Goal: Transaction & Acquisition: Purchase product/service

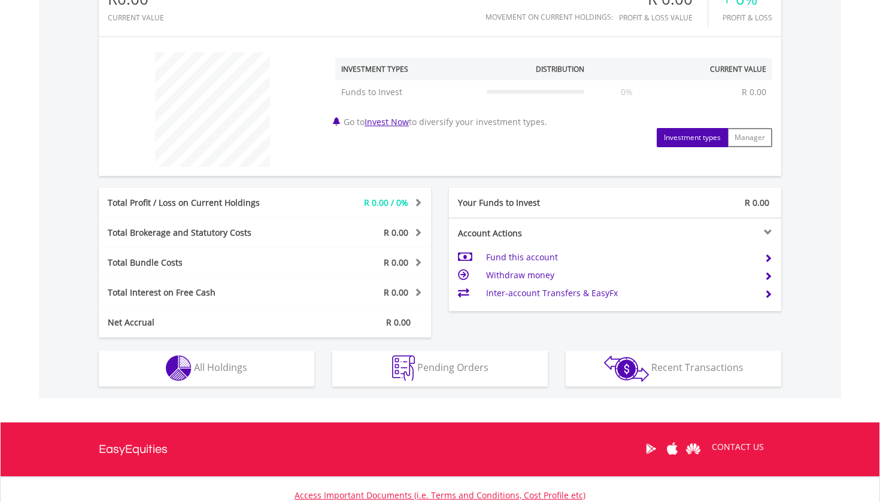
scroll to position [414, 0]
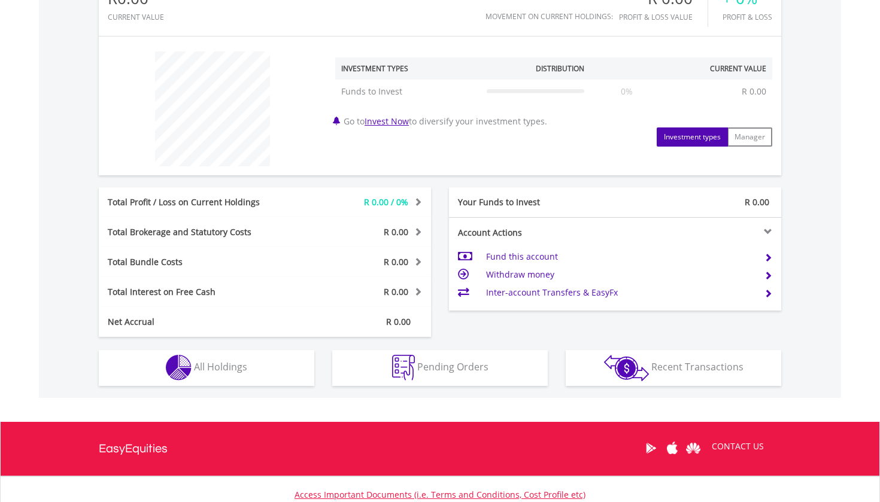
click at [391, 124] on link "Invest Now" at bounding box center [386, 121] width 44 height 11
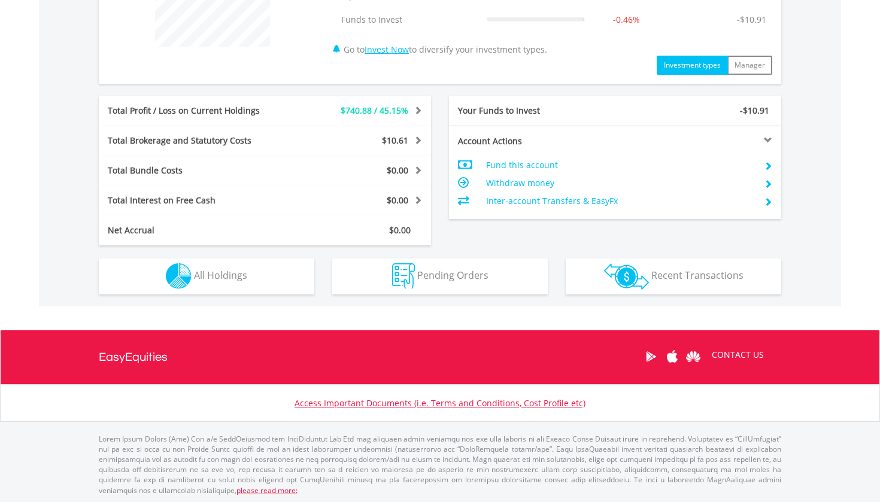
scroll to position [484, 0]
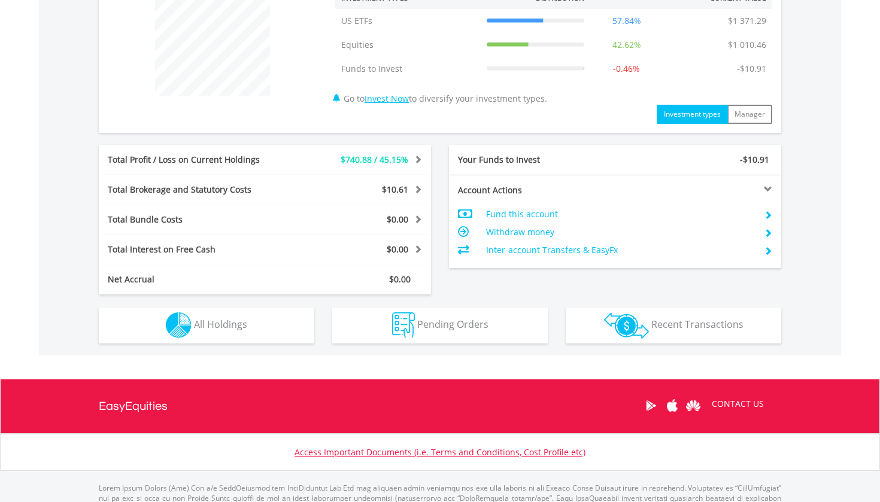
click at [262, 320] on button "Holdings All Holdings" at bounding box center [206, 326] width 215 height 36
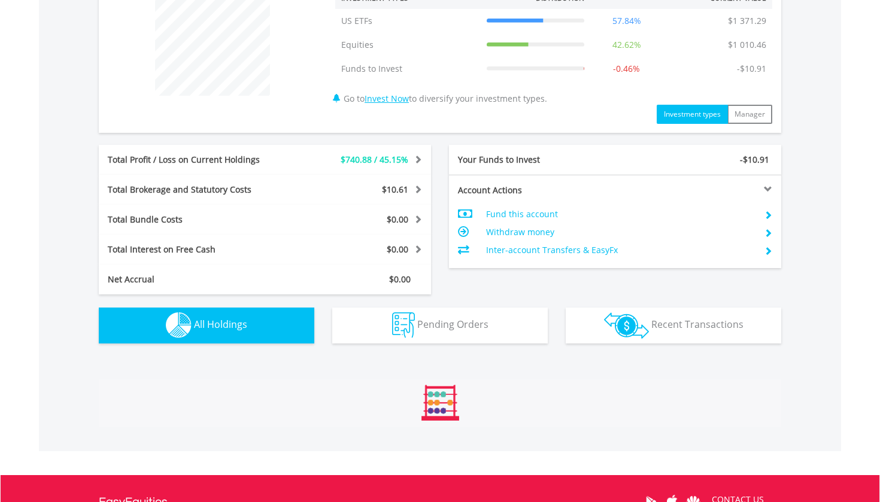
scroll to position [765, 0]
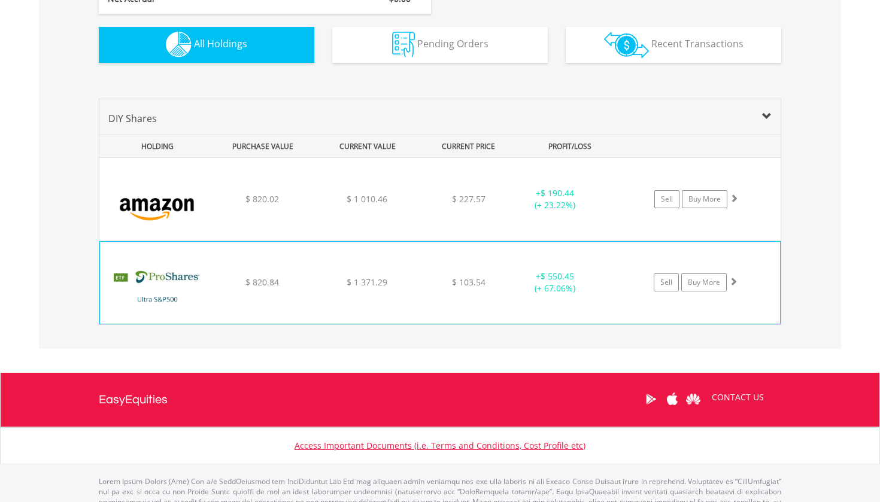
click at [350, 241] on div "﻿ ProShares Ultra S&P500 $ 820.84 $ 1 371.29 $ 103.54 + $ 550.45 (+ 67.06%) Sel…" at bounding box center [439, 199] width 681 height 83
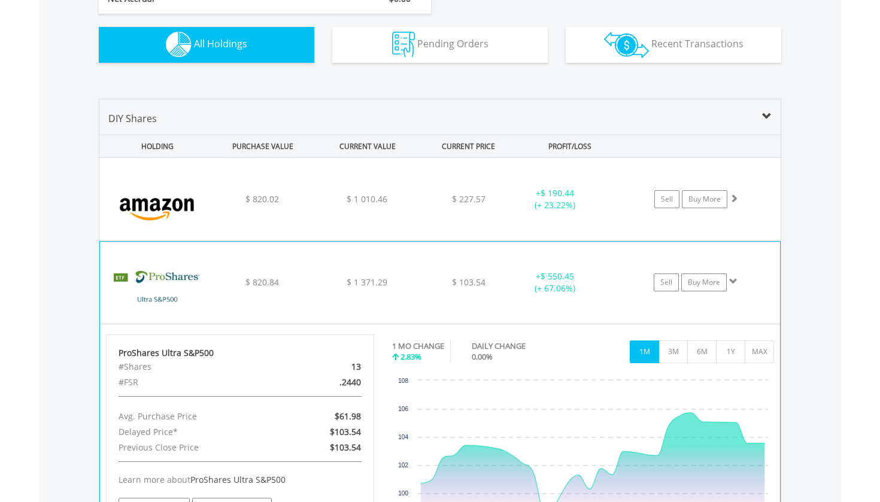
scroll to position [768, 0]
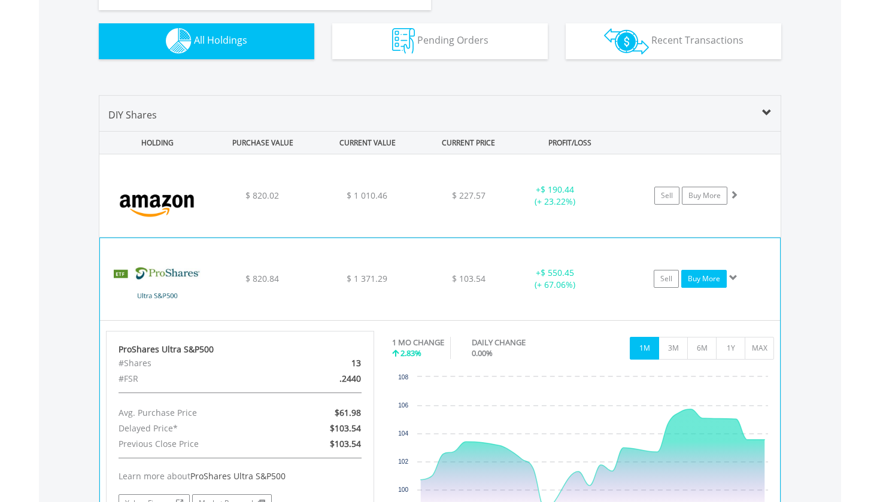
click at [691, 275] on link "Buy More" at bounding box center [703, 279] width 45 height 18
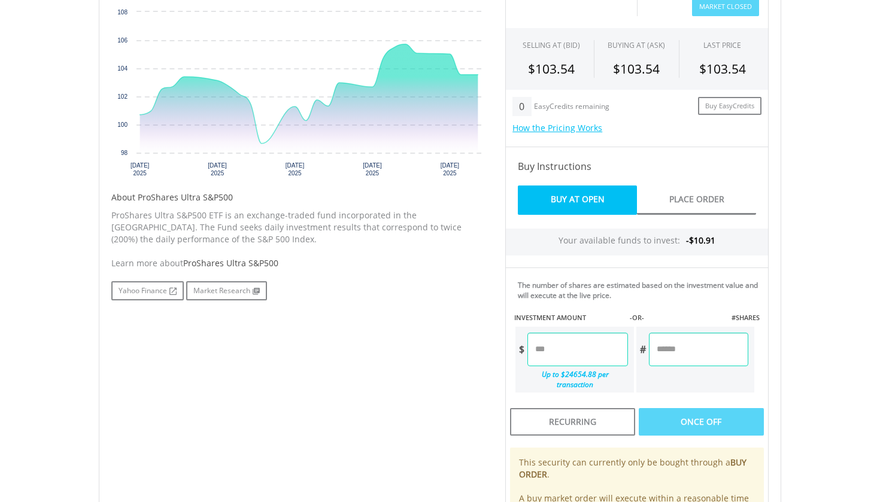
scroll to position [420, 0]
click at [568, 346] on input "number" at bounding box center [577, 349] width 100 height 34
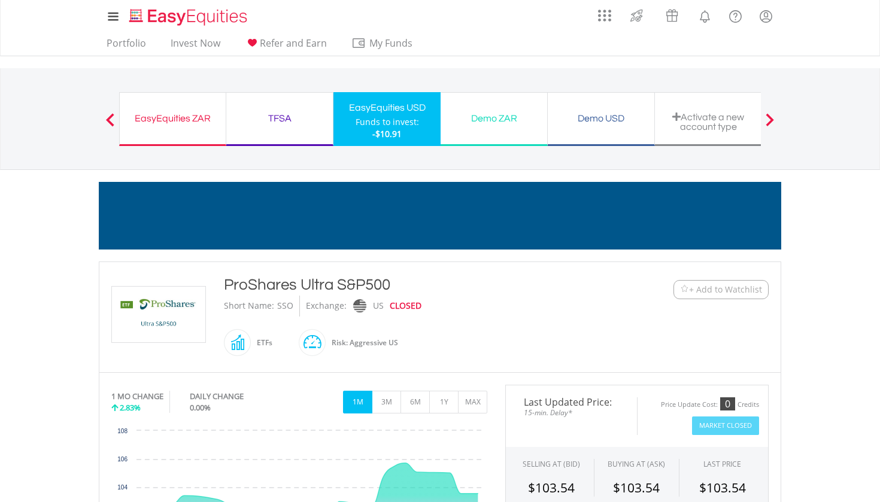
scroll to position [0, 0]
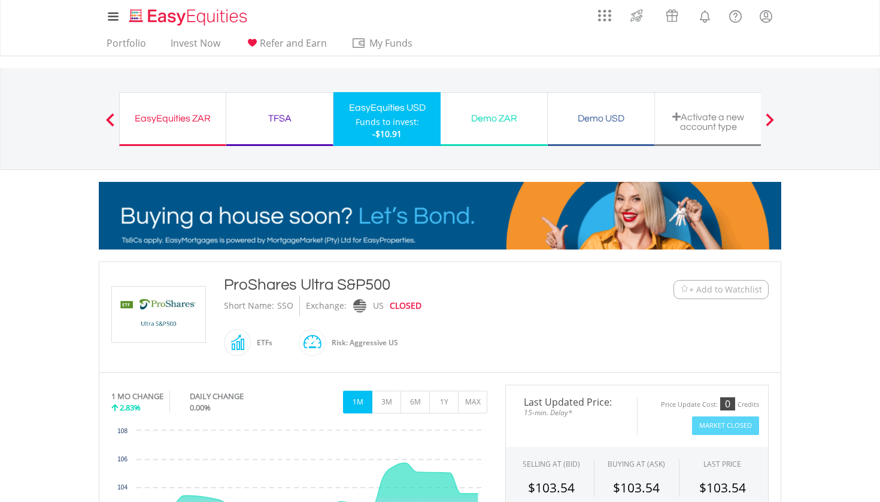
click at [391, 126] on div "Funds to invest:" at bounding box center [387, 122] width 63 height 12
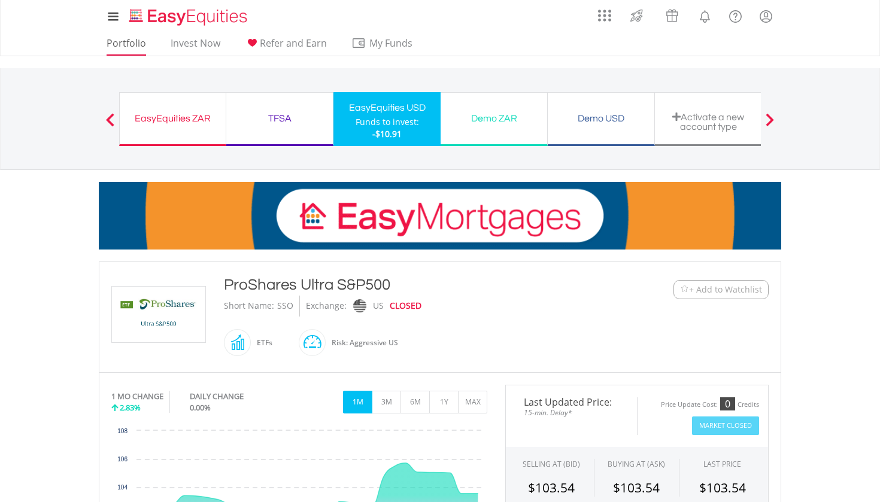
click at [144, 41] on link "Portfolio" at bounding box center [126, 46] width 49 height 19
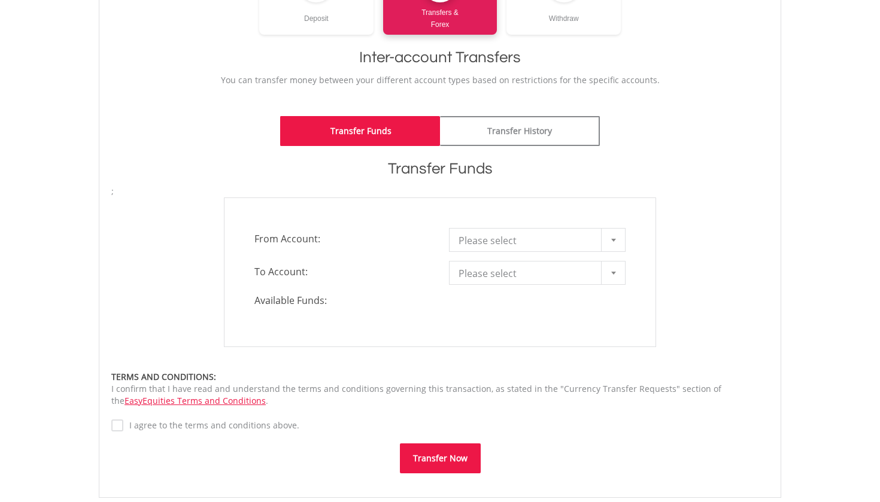
scroll to position [214, 0]
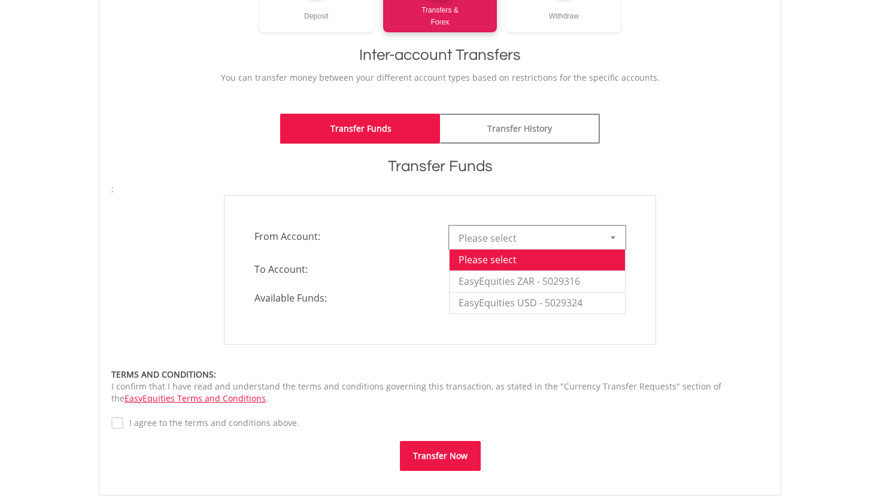
click at [506, 246] on span "Please select" at bounding box center [527, 238] width 139 height 24
click at [509, 281] on li "EasyEquities ZAR - 5029316" at bounding box center [536, 282] width 175 height 22
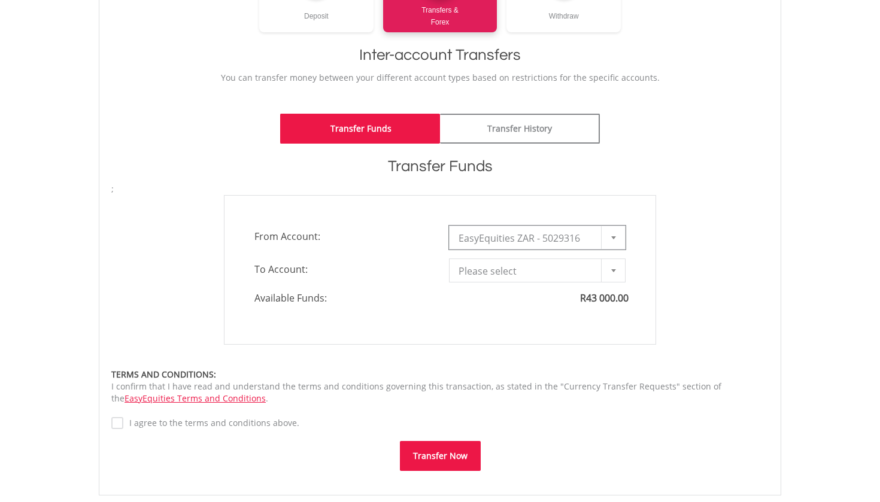
click at [509, 280] on span "Please select" at bounding box center [527, 271] width 139 height 24
click at [525, 275] on span "Please select" at bounding box center [527, 271] width 139 height 24
click at [604, 274] on div at bounding box center [613, 270] width 24 height 23
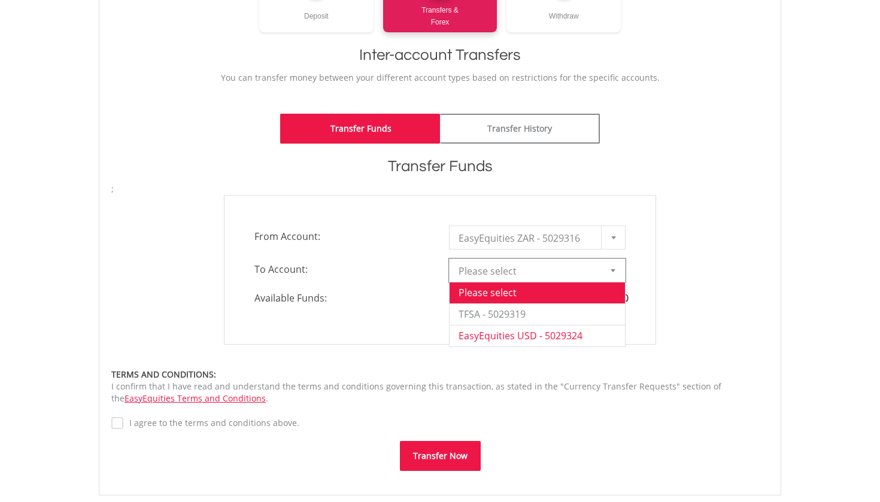
click at [572, 332] on li "EasyEquities USD - 5029324" at bounding box center [536, 336] width 175 height 22
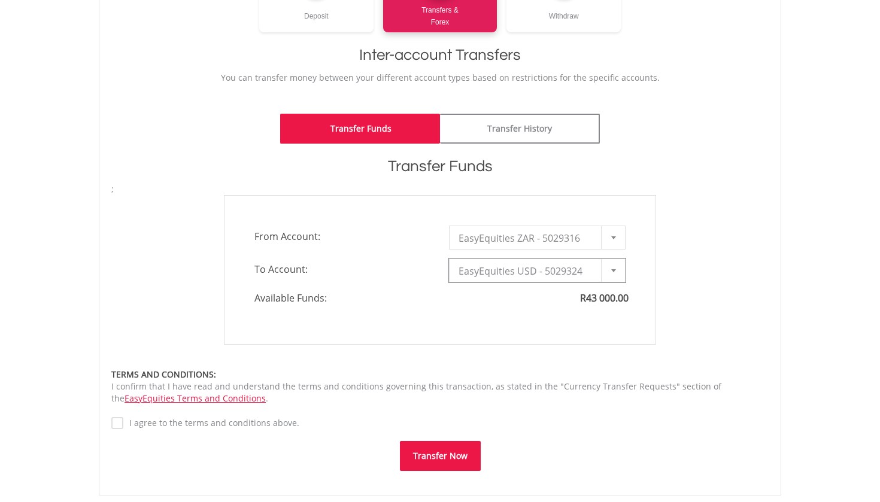
type input "*"
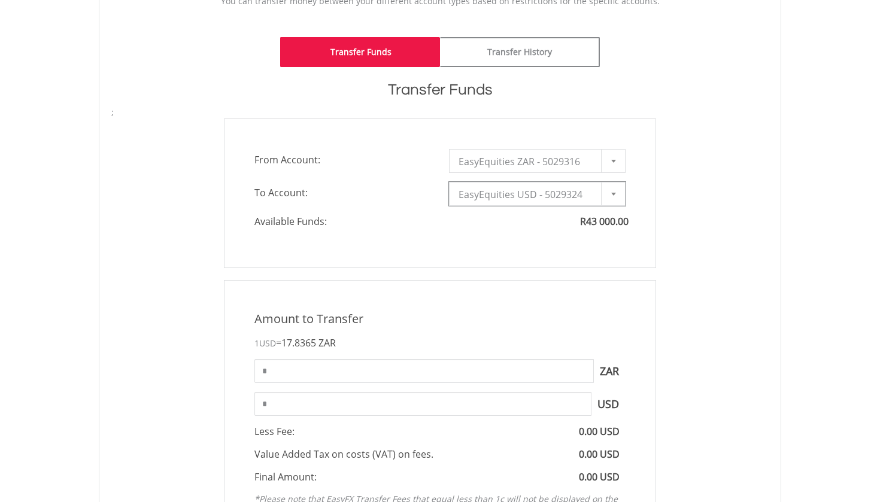
scroll to position [292, 0]
click at [429, 376] on input "*" at bounding box center [423, 370] width 339 height 24
type input "*****"
type input "*******"
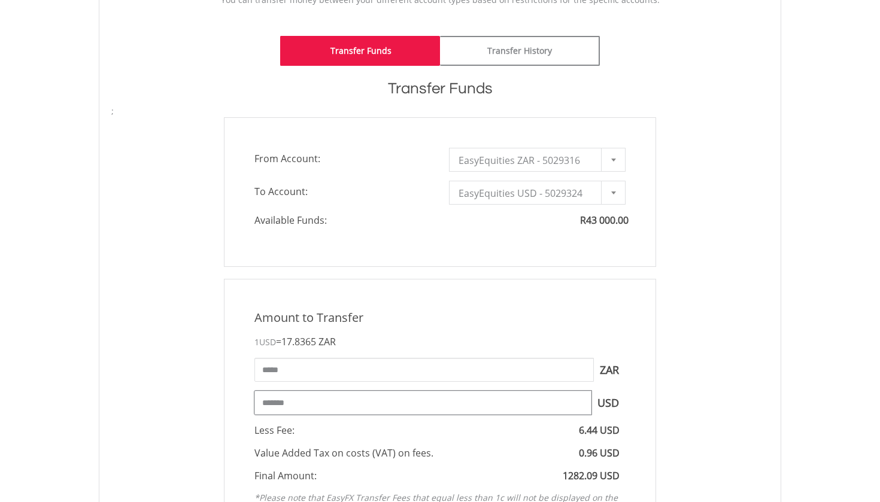
click at [421, 408] on input "*******" at bounding box center [422, 403] width 337 height 24
click at [421, 424] on div "Less Fee: 6.44 USD" at bounding box center [439, 431] width 389 height 14
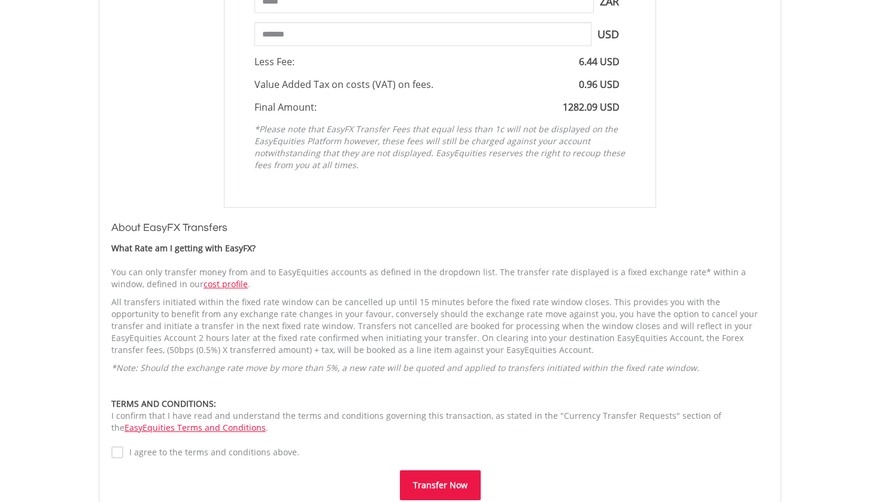
scroll to position [667, 0]
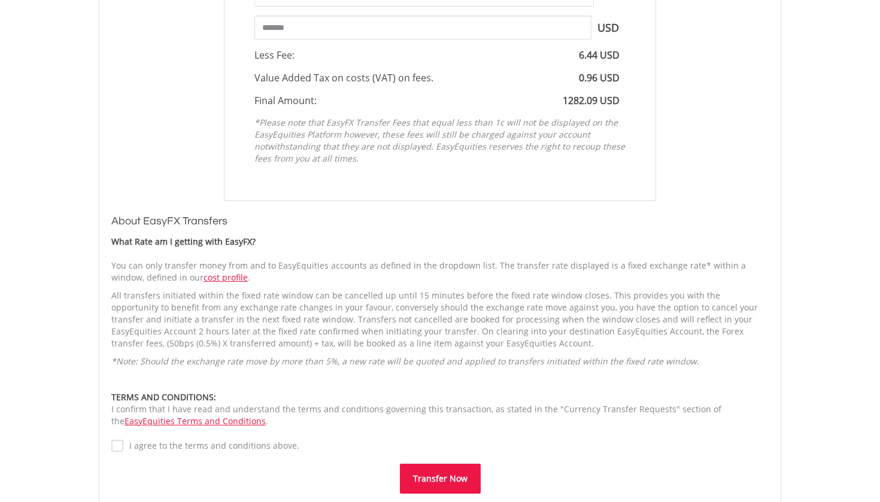
click at [197, 441] on label "I agree to the terms and conditions above." at bounding box center [211, 446] width 176 height 12
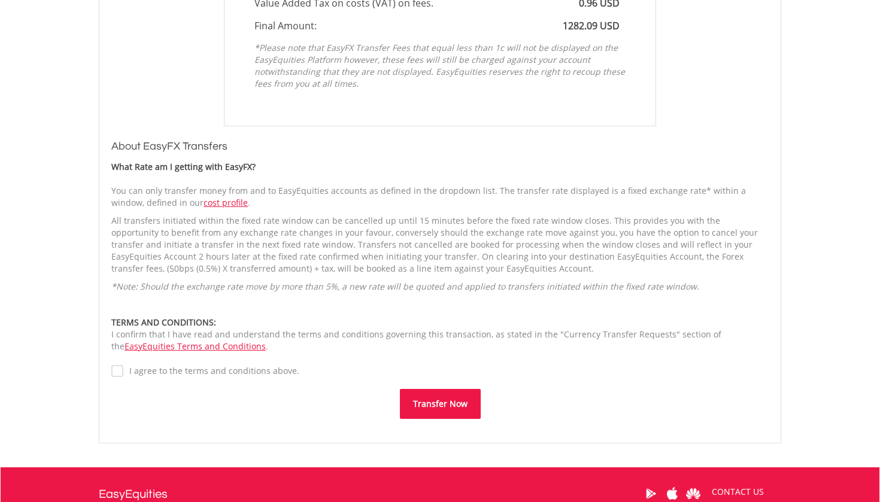
scroll to position [761, 0]
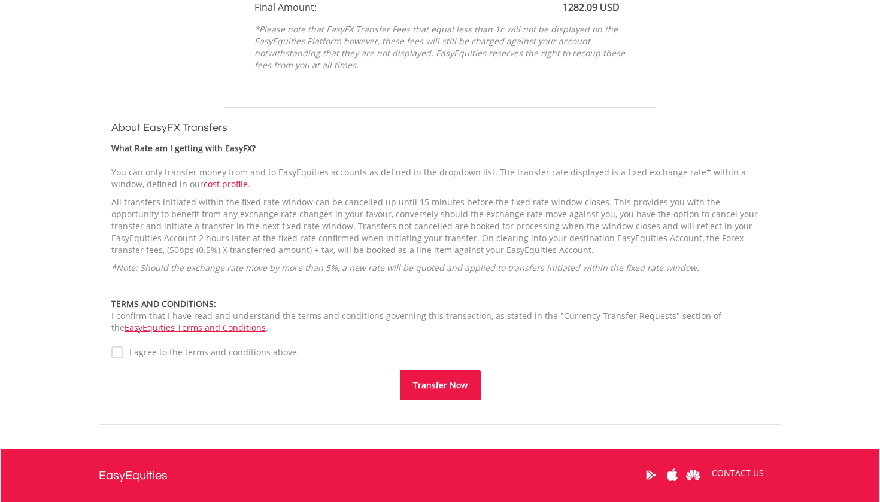
click at [423, 374] on button "Transfer Now" at bounding box center [440, 385] width 81 height 30
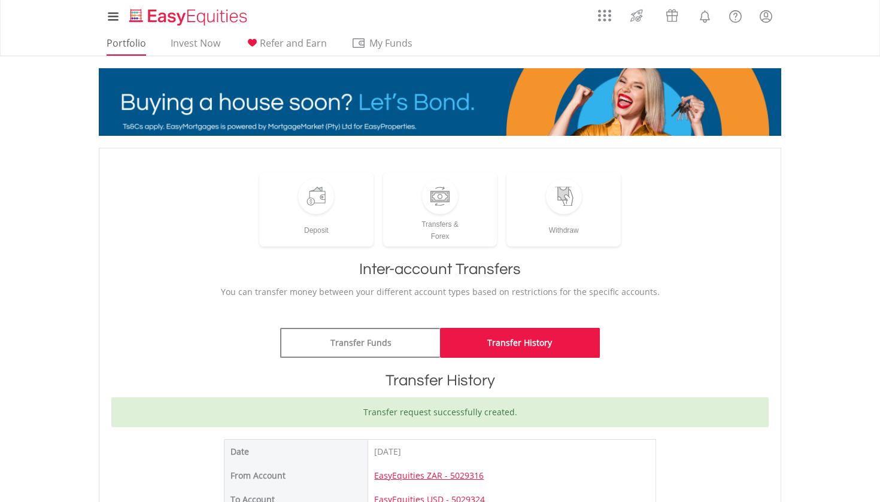
click at [138, 42] on link "Portfolio" at bounding box center [126, 46] width 49 height 19
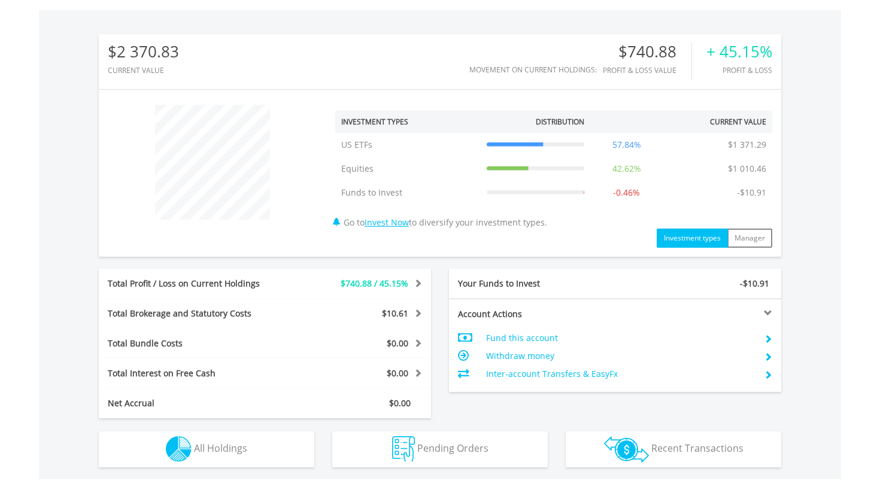
scroll to position [353, 0]
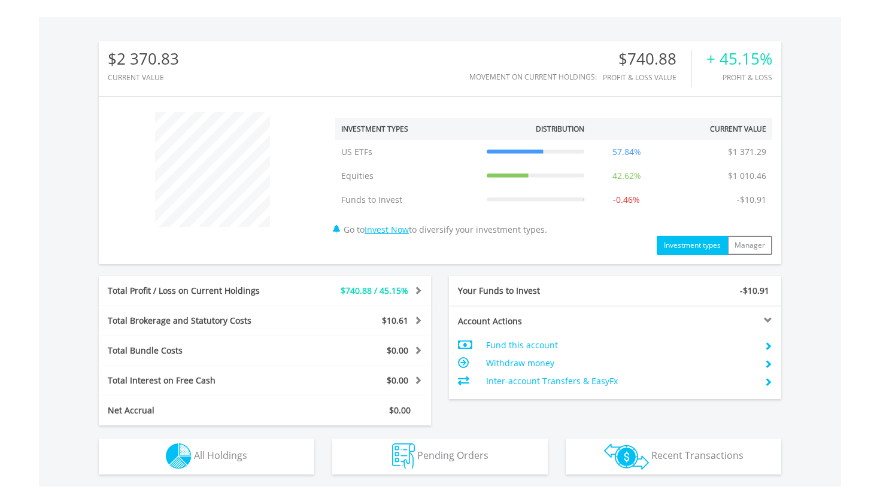
click at [259, 445] on button "Holdings All Holdings" at bounding box center [206, 457] width 215 height 36
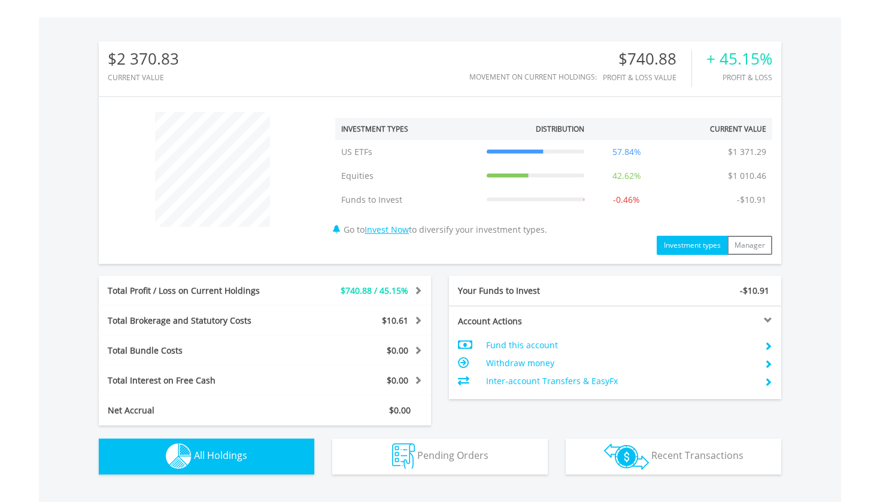
scroll to position [765, 0]
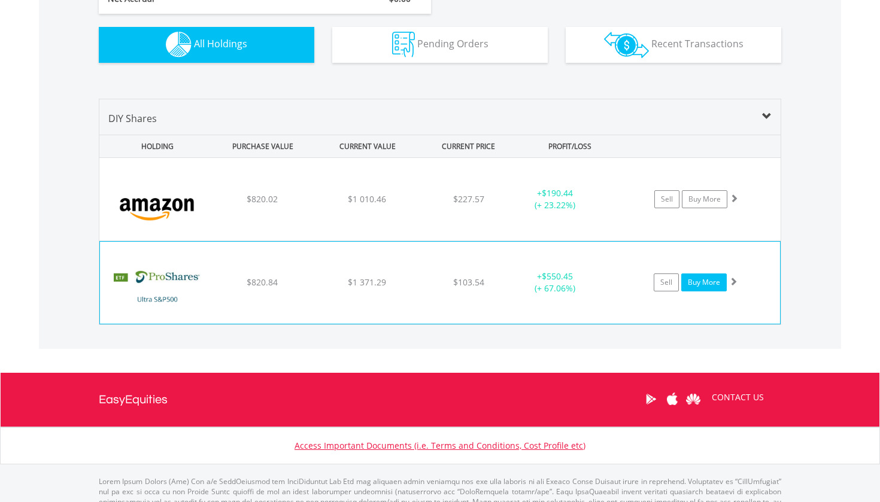
click at [704, 281] on link "Buy More" at bounding box center [703, 283] width 45 height 18
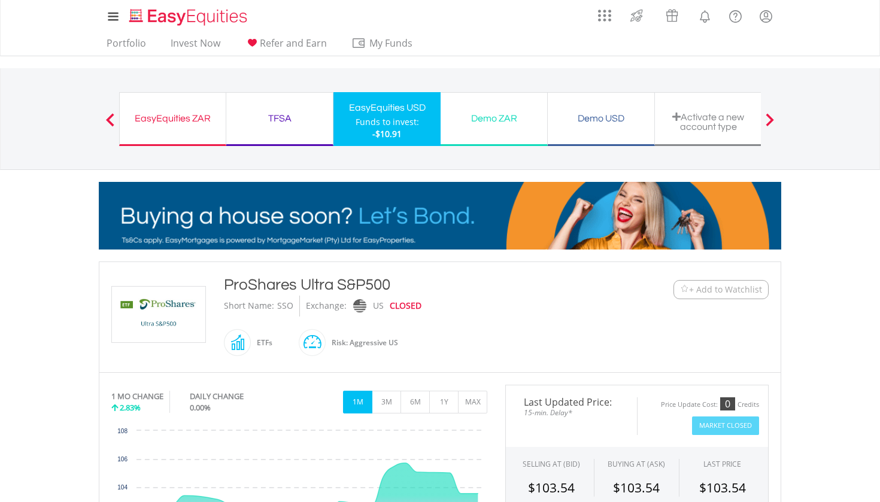
click at [215, 123] on div "EasyEquities ZAR" at bounding box center [173, 118] width 92 height 17
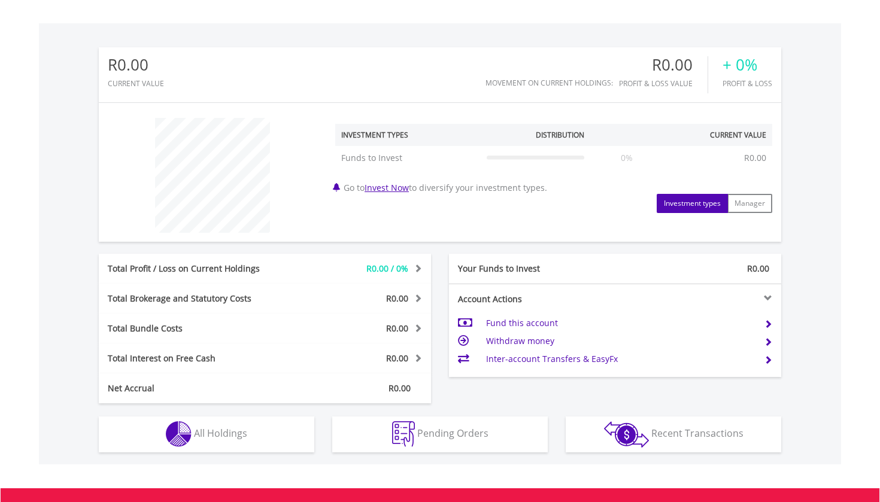
scroll to position [350, 0]
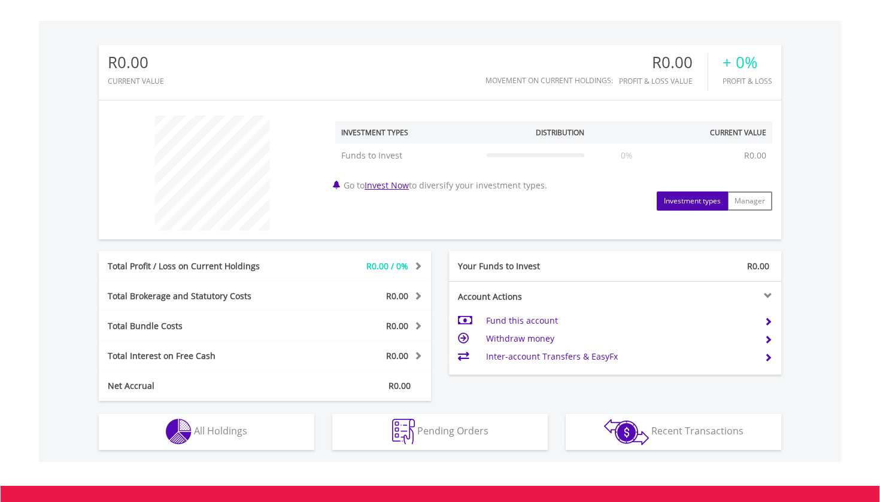
click at [514, 316] on td "Fund this account" at bounding box center [620, 321] width 269 height 18
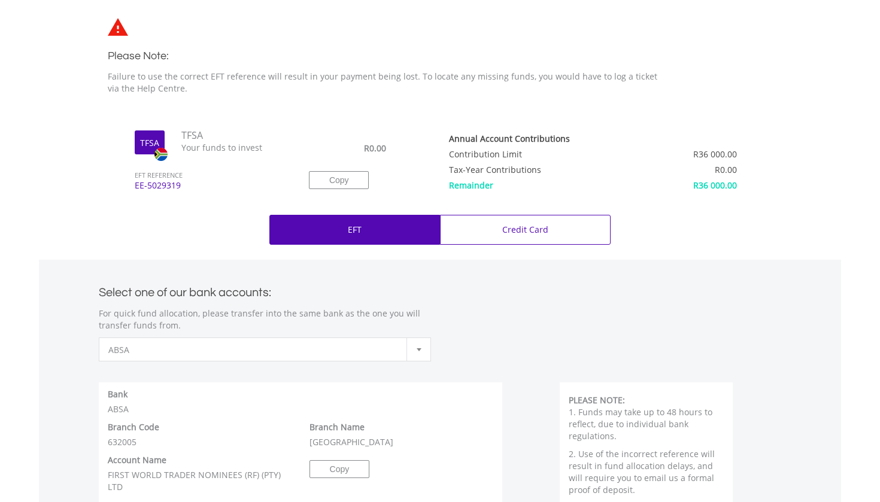
scroll to position [338, 0]
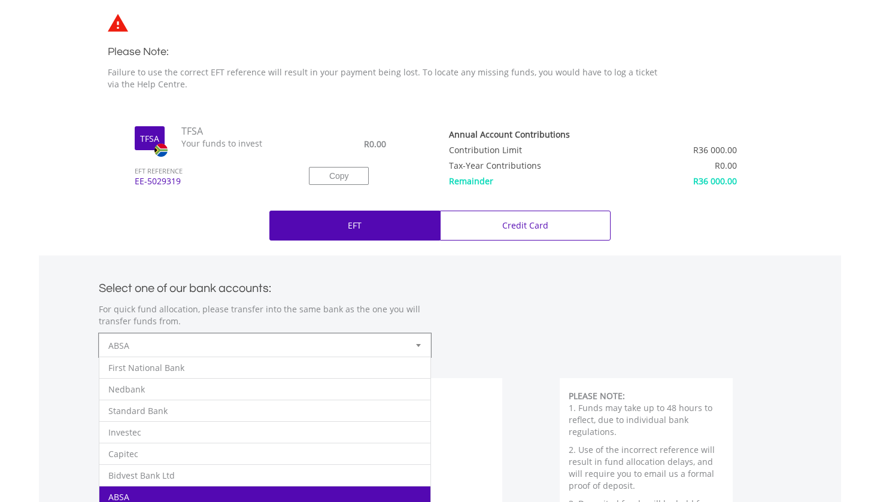
click at [409, 344] on div at bounding box center [418, 345] width 24 height 23
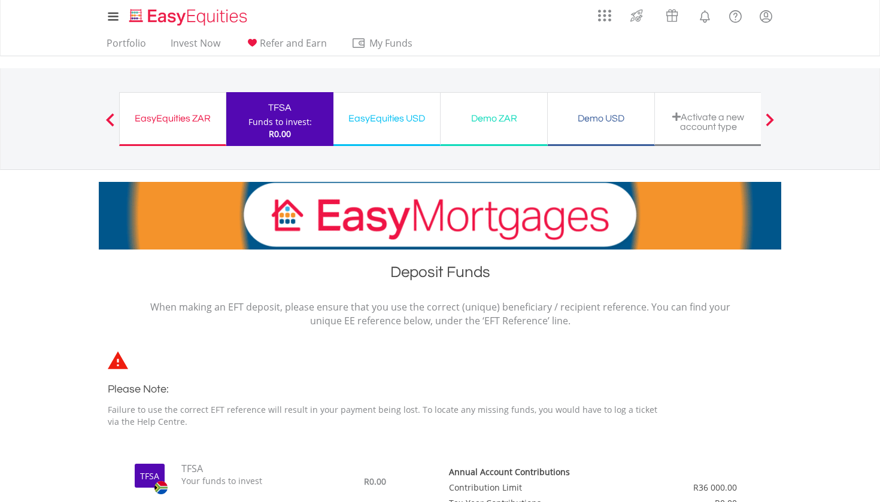
scroll to position [0, 0]
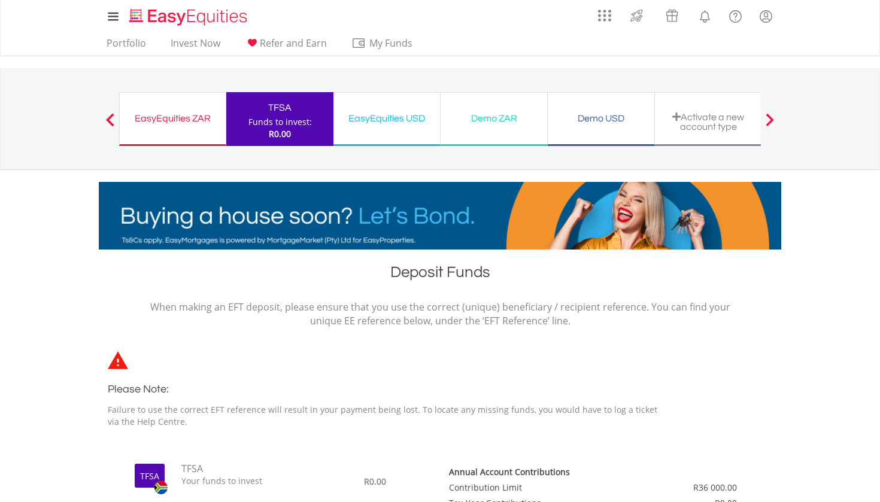
click at [203, 120] on div "EasyEquities ZAR" at bounding box center [173, 118] width 92 height 17
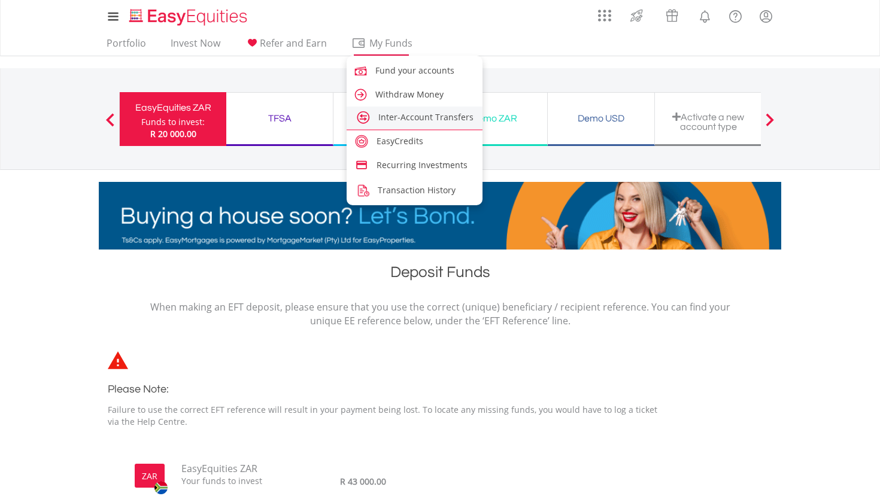
click at [408, 111] on span "Inter-Account Transfers" at bounding box center [425, 116] width 95 height 11
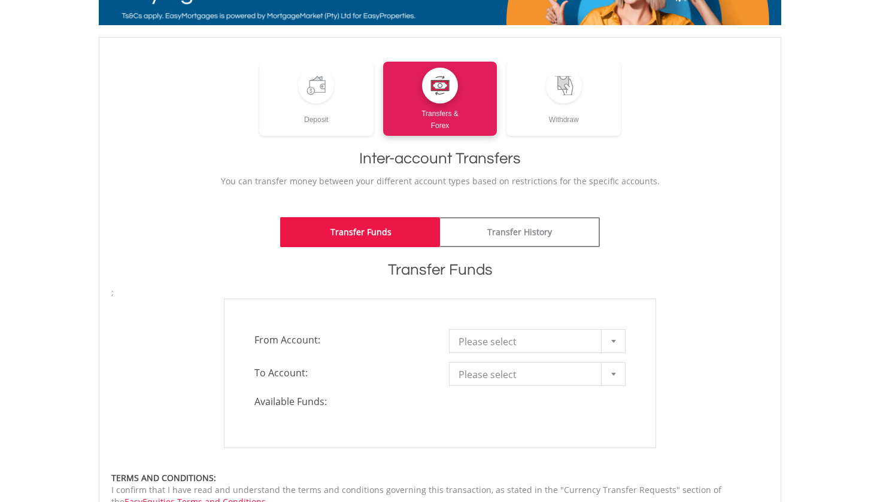
scroll to position [119, 0]
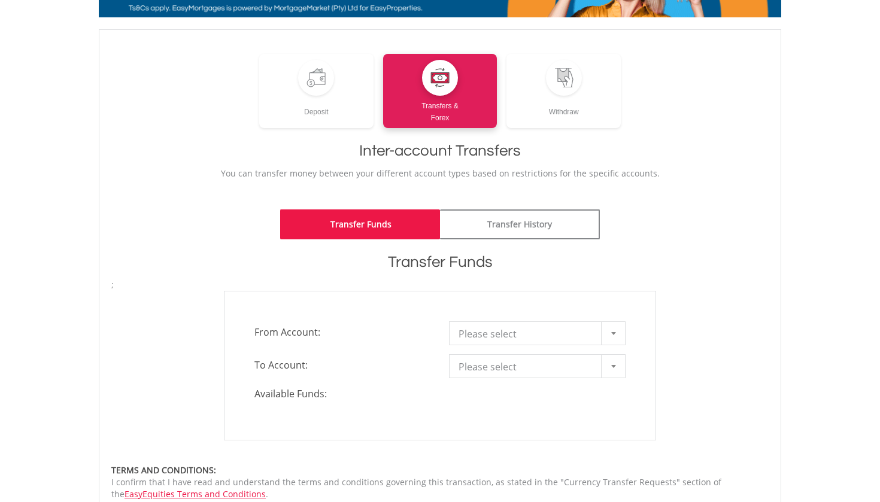
click at [486, 330] on span "Please select" at bounding box center [527, 334] width 139 height 24
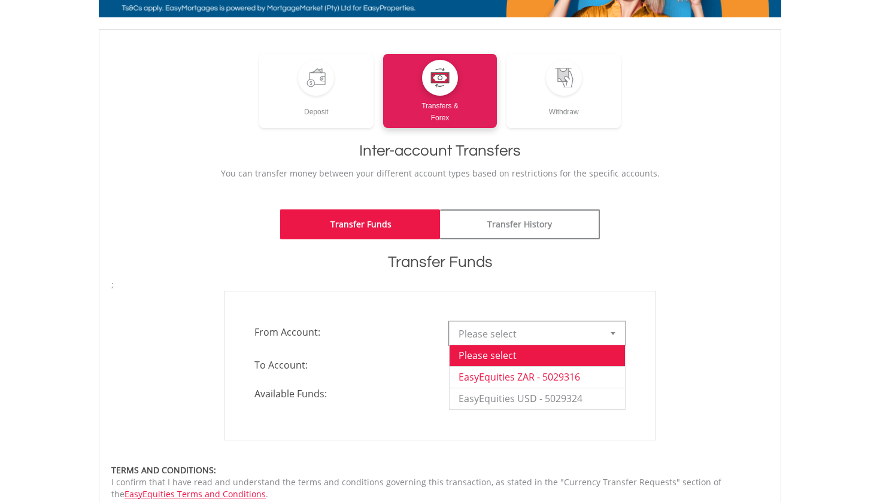
click at [503, 373] on li "EasyEquities ZAR - 5029316" at bounding box center [536, 377] width 175 height 22
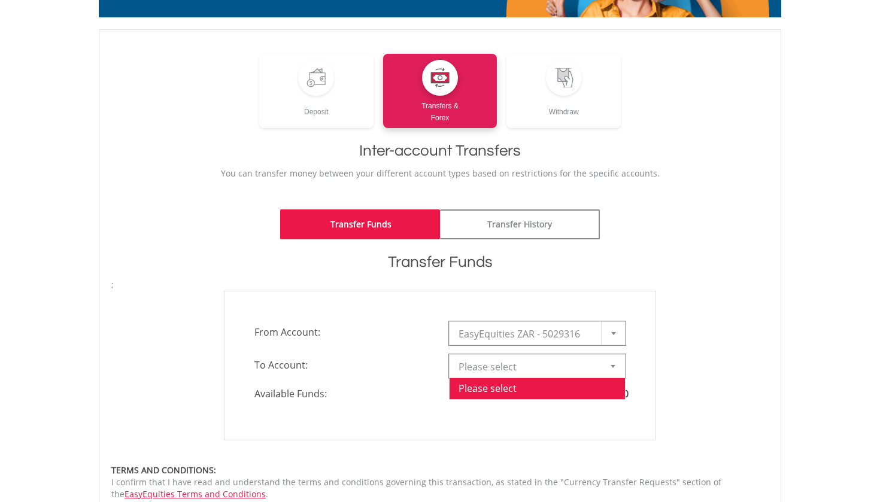
click at [512, 359] on span "Please select" at bounding box center [527, 367] width 139 height 24
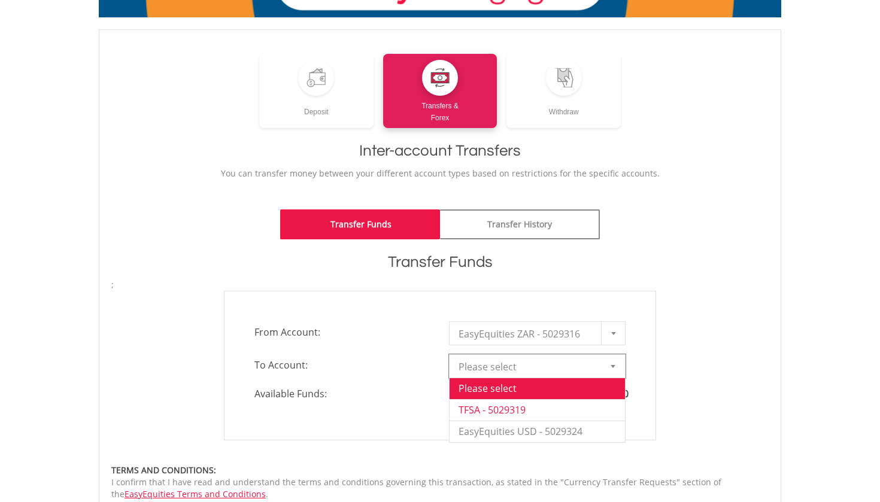
click at [515, 405] on li "TFSA - 5029319" at bounding box center [536, 410] width 175 height 22
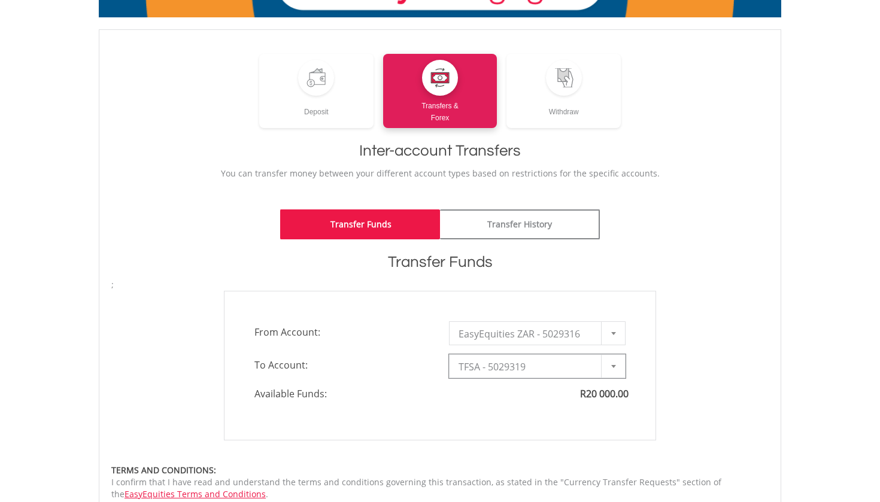
type input "*"
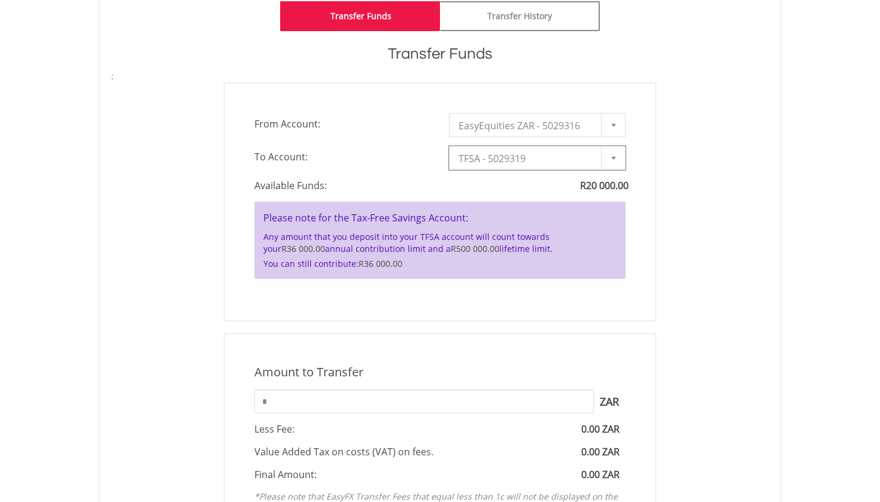
scroll to position [327, 0]
click at [515, 405] on input "*" at bounding box center [423, 402] width 339 height 24
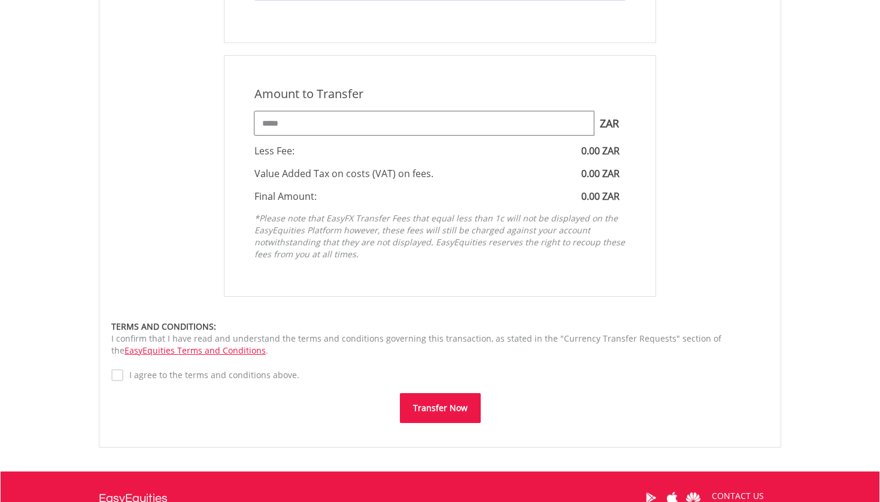
scroll to position [637, 0]
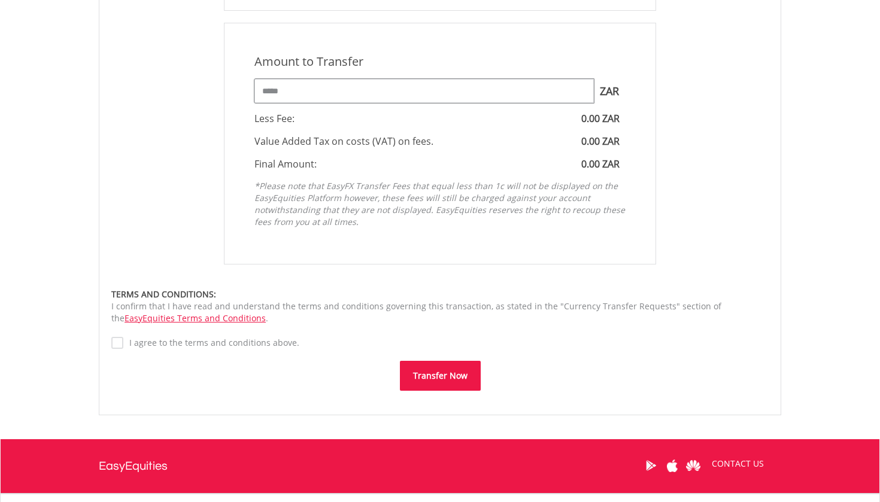
type input "*****"
click at [250, 345] on label "I agree to the terms and conditions above." at bounding box center [211, 343] width 176 height 12
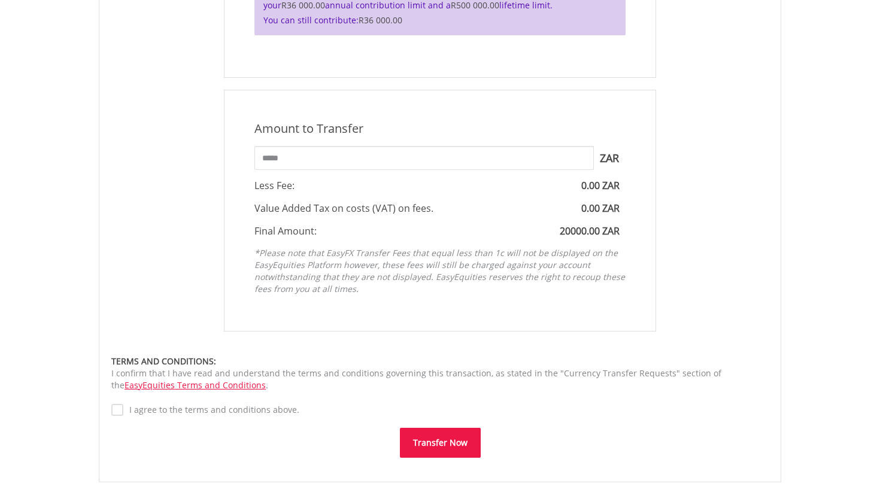
scroll to position [579, 0]
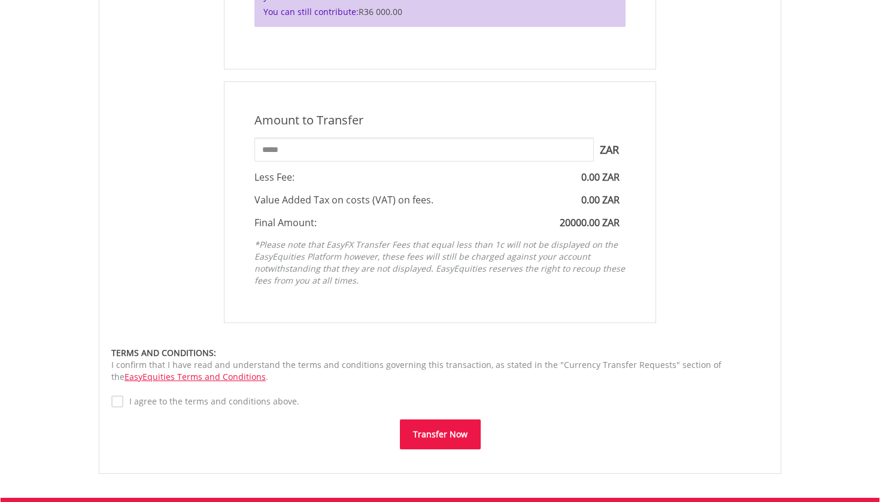
click at [426, 430] on button "Transfer Now" at bounding box center [440, 435] width 81 height 30
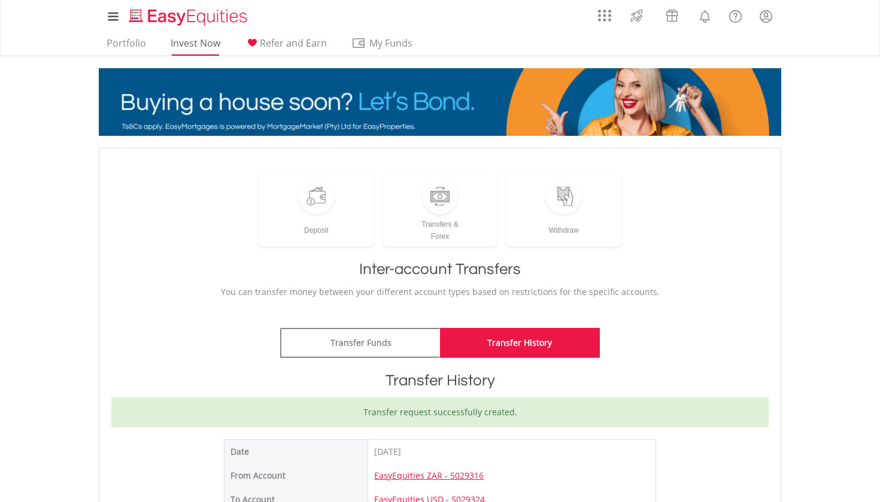
click at [185, 45] on link "Invest Now" at bounding box center [195, 46] width 59 height 19
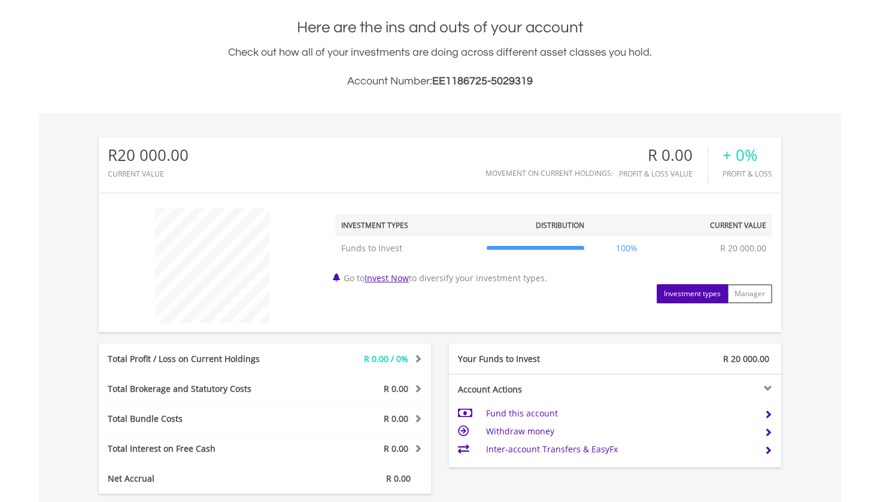
scroll to position [263, 0]
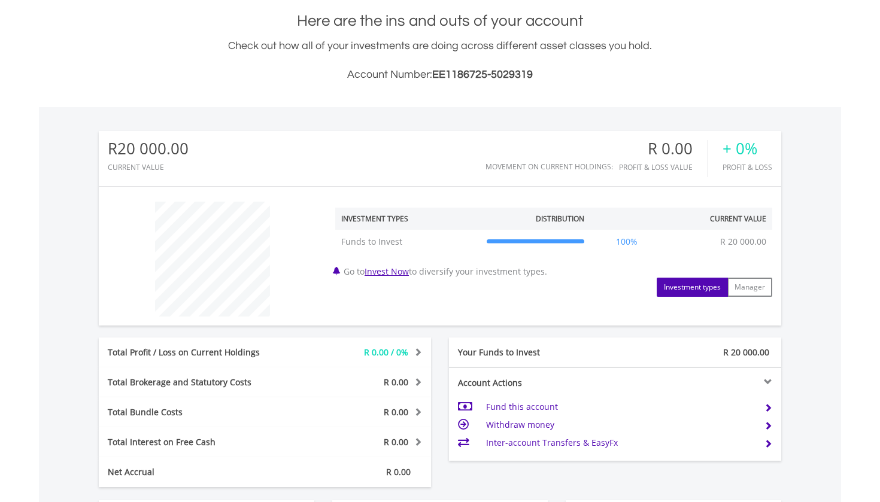
click at [407, 273] on link "Invest Now" at bounding box center [386, 271] width 44 height 11
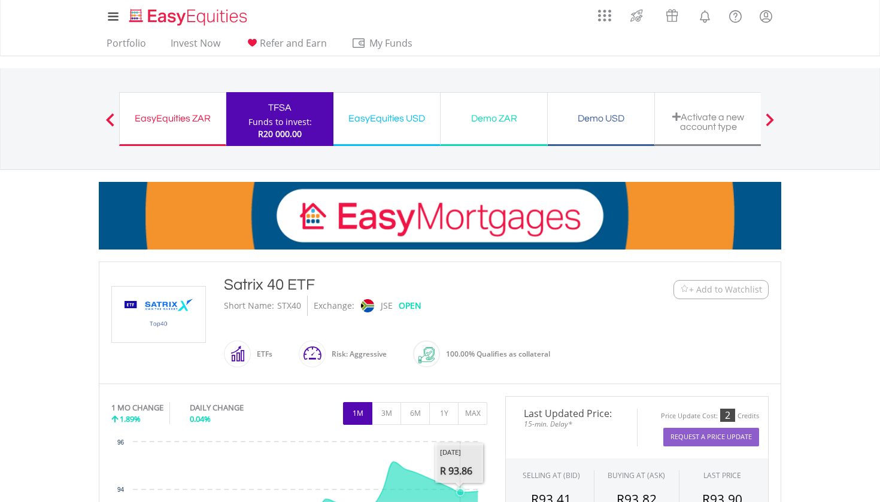
scroll to position [299, 0]
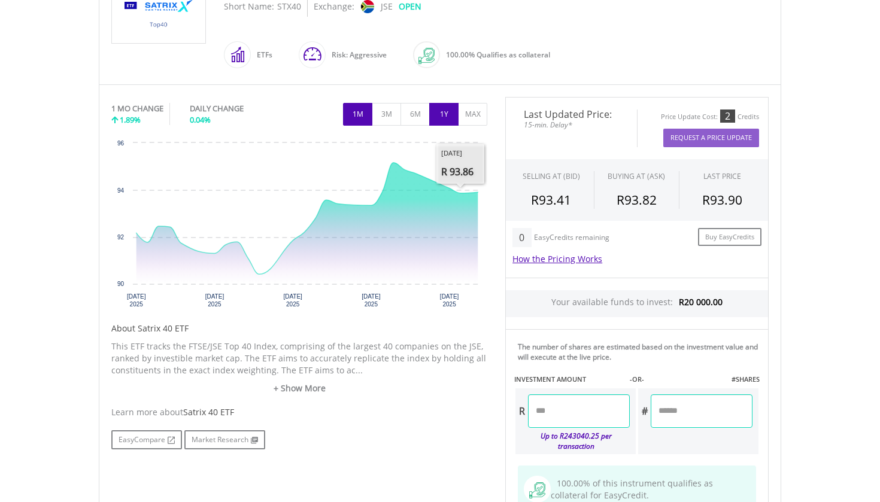
click at [448, 120] on button "1Y" at bounding box center [443, 114] width 29 height 23
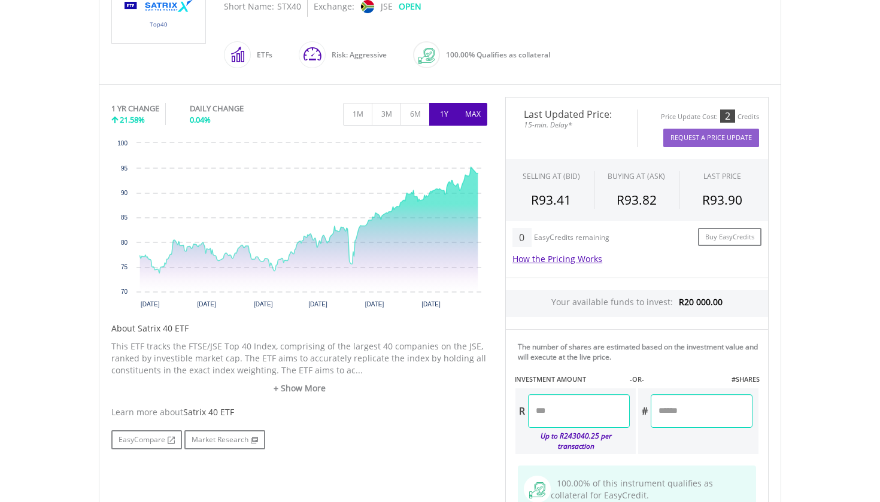
click at [467, 120] on button "MAX" at bounding box center [472, 114] width 29 height 23
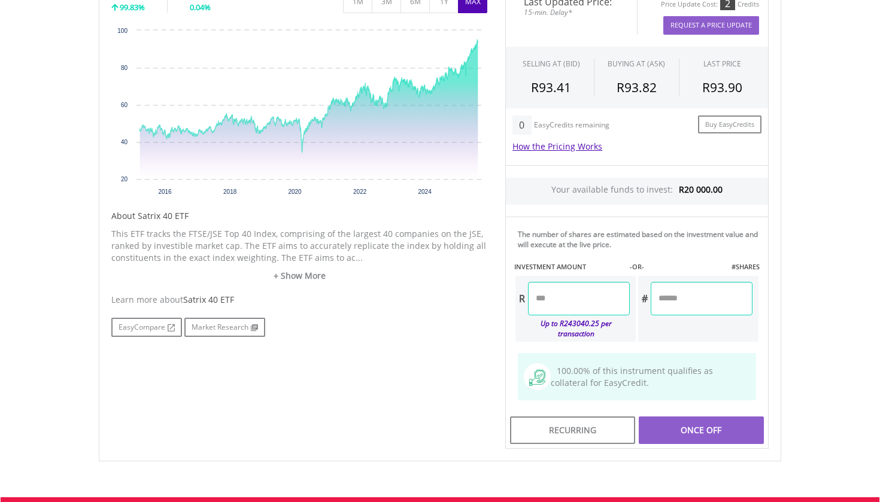
scroll to position [418, 0]
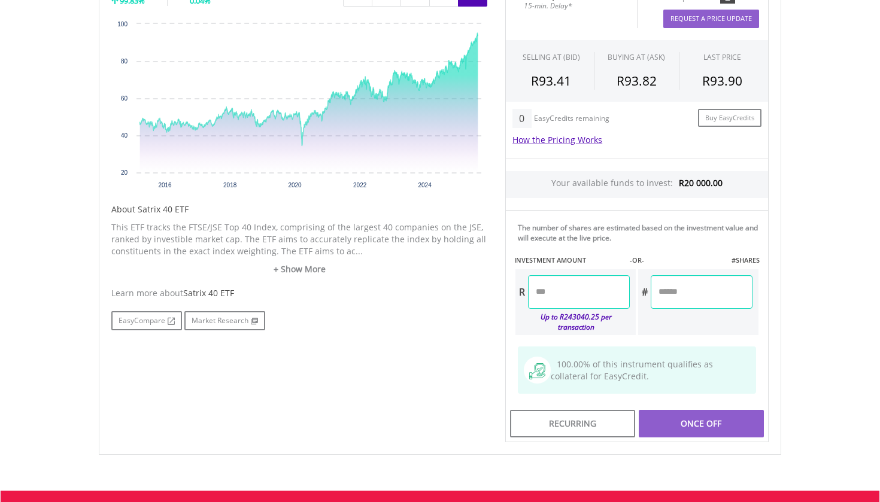
click at [570, 285] on input "number" at bounding box center [579, 292] width 102 height 34
type input "*"
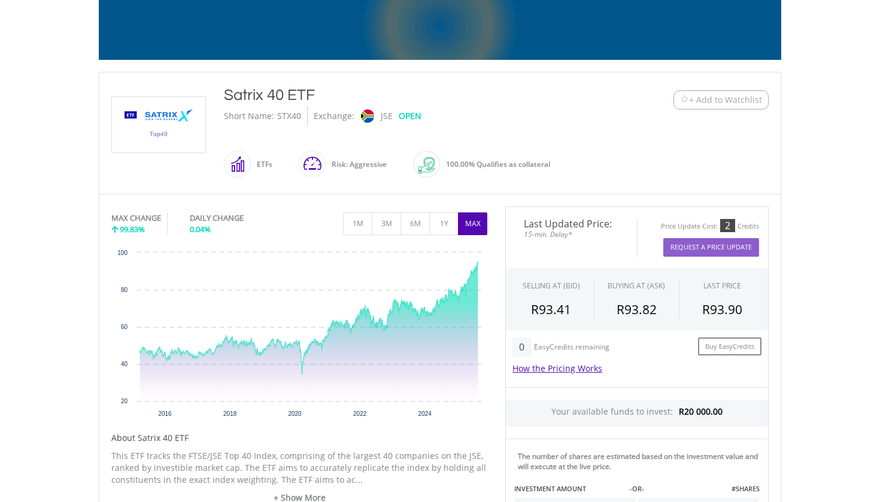
scroll to position [190, 0]
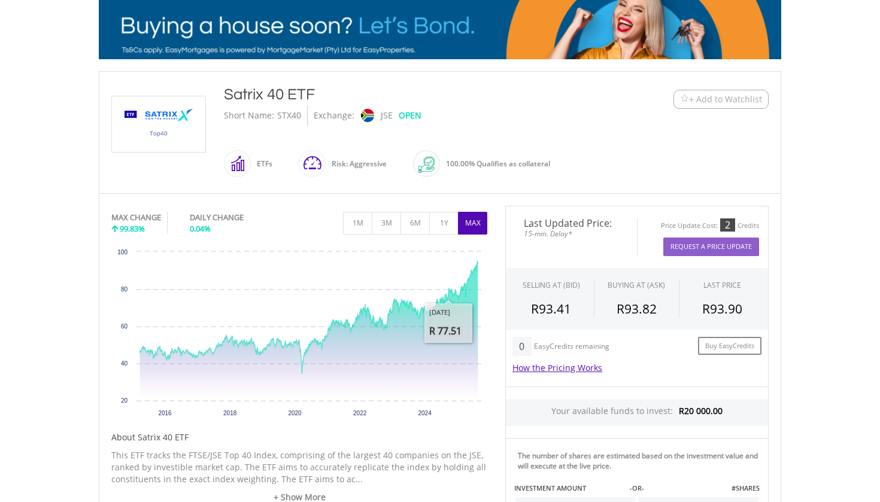
click at [700, 96] on span "+ Add to Watchlist" at bounding box center [725, 99] width 73 height 12
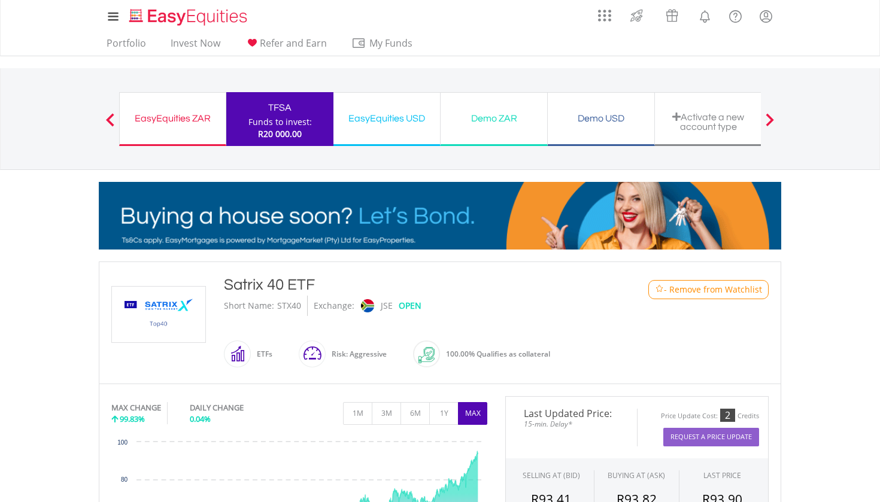
scroll to position [0, 0]
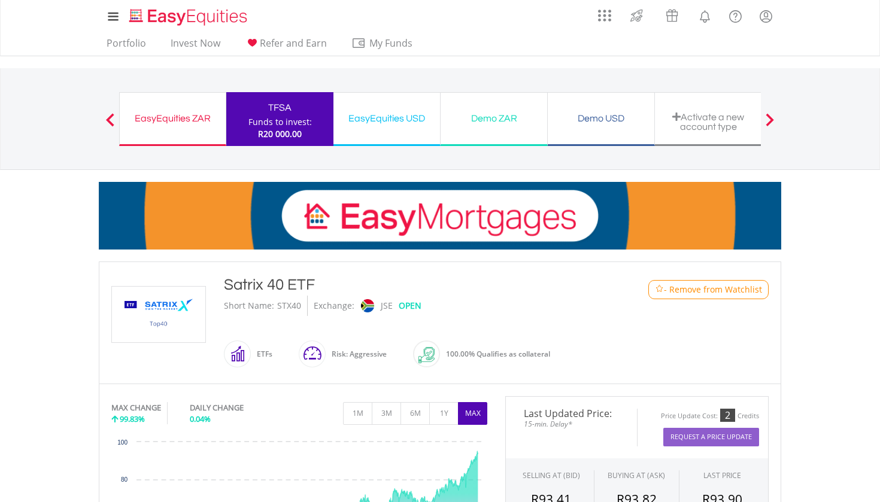
click at [303, 124] on div "Funds to invest:" at bounding box center [279, 122] width 63 height 12
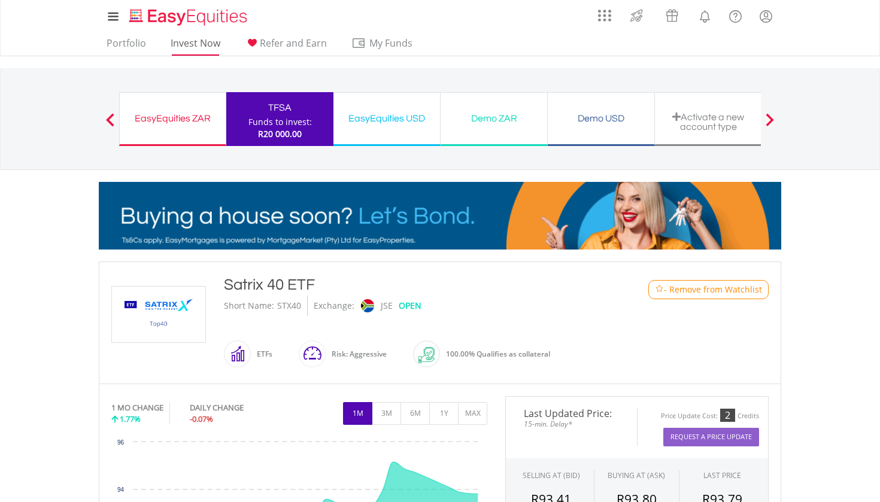
click at [195, 42] on link "Invest Now" at bounding box center [195, 46] width 59 height 19
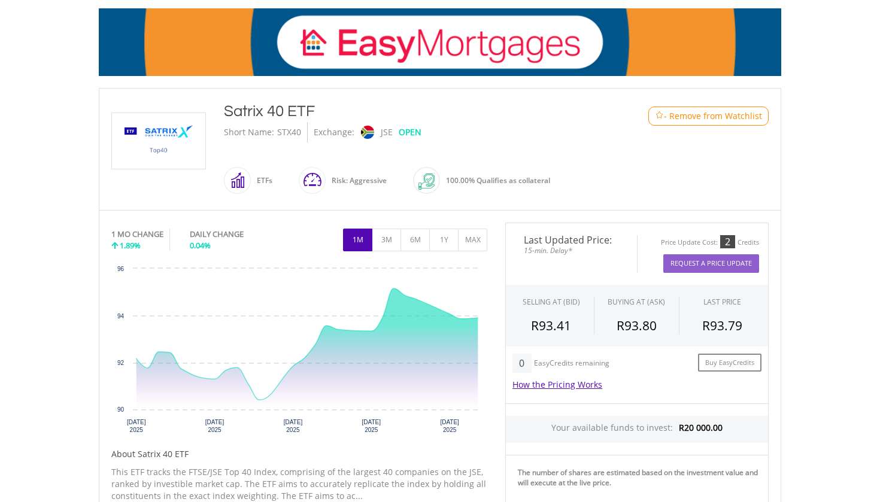
scroll to position [177, 0]
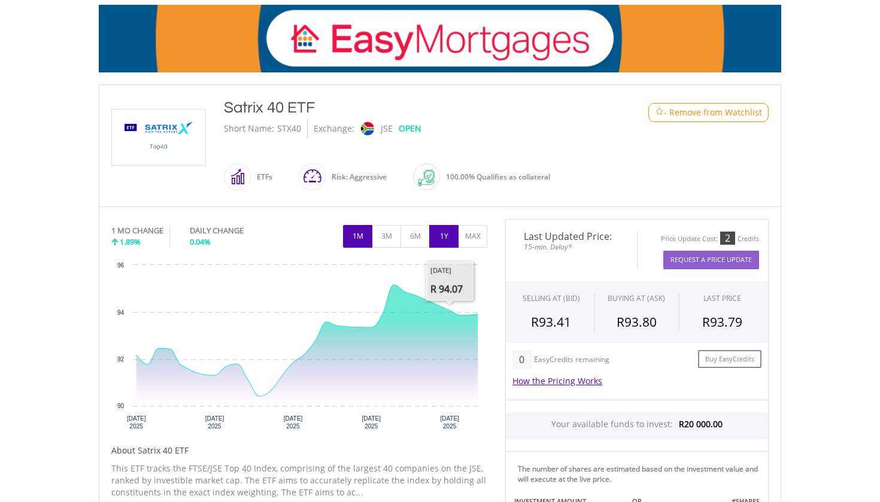
click at [449, 241] on button "1Y" at bounding box center [443, 236] width 29 height 23
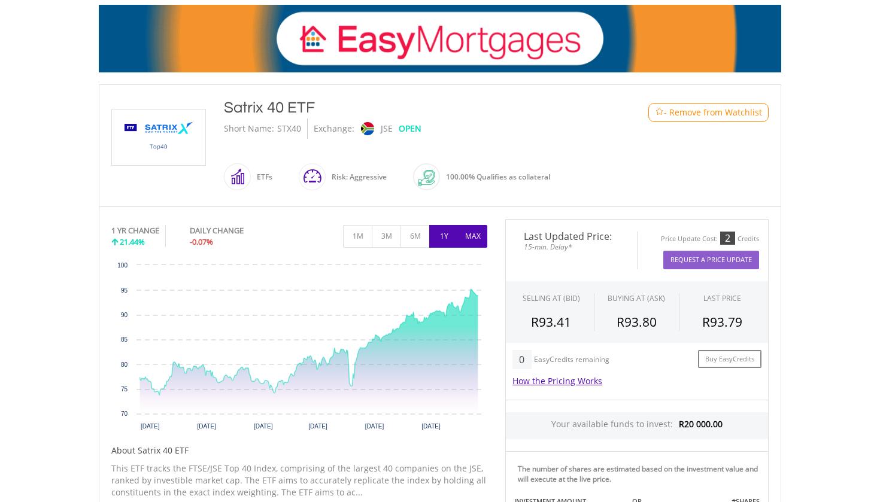
click at [470, 237] on button "MAX" at bounding box center [472, 236] width 29 height 23
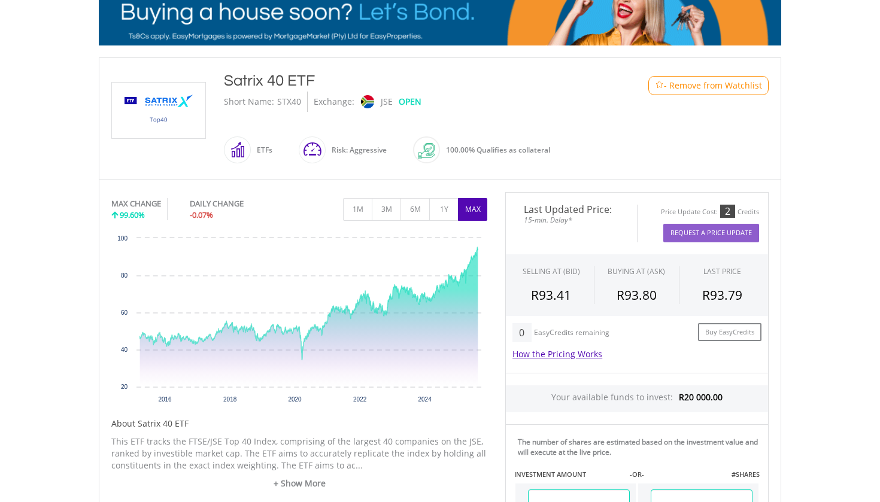
scroll to position [205, 0]
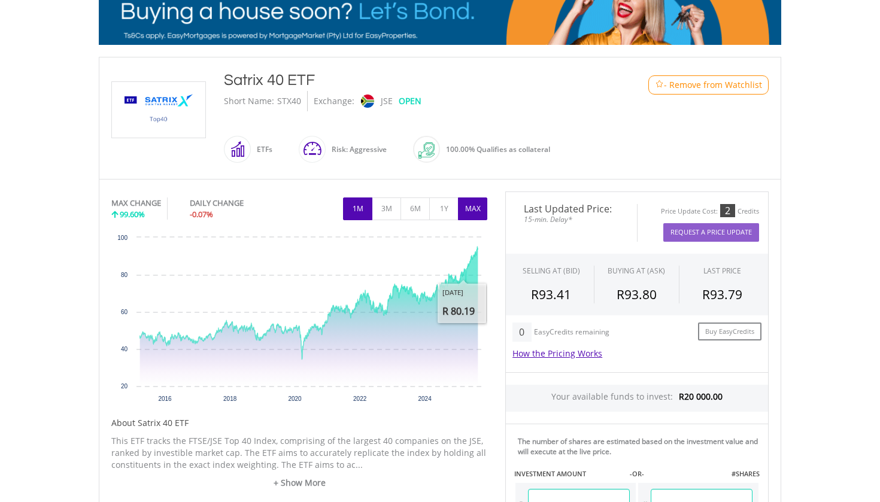
click at [370, 212] on button "1M" at bounding box center [357, 209] width 29 height 23
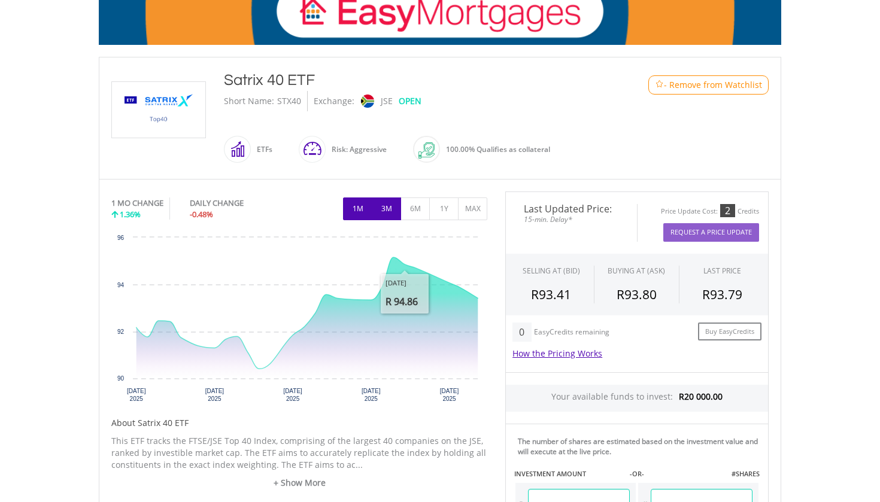
click at [391, 218] on button "3M" at bounding box center [386, 209] width 29 height 23
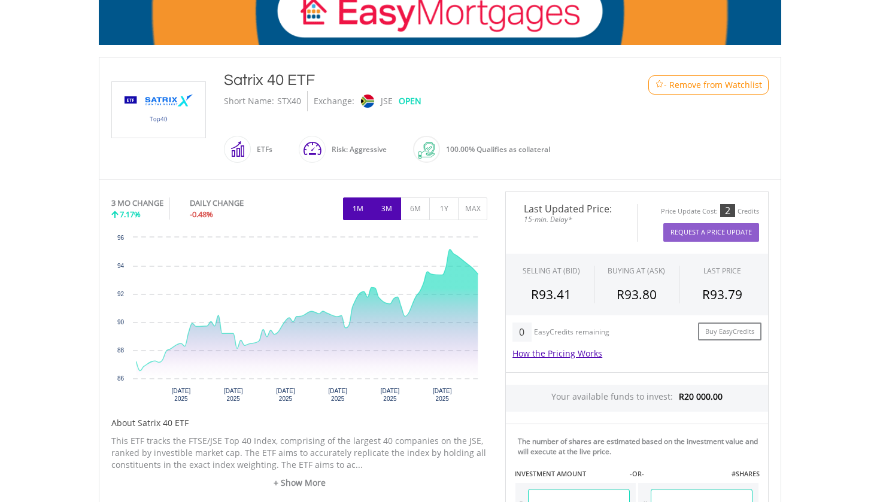
click at [366, 211] on button "1M" at bounding box center [357, 209] width 29 height 23
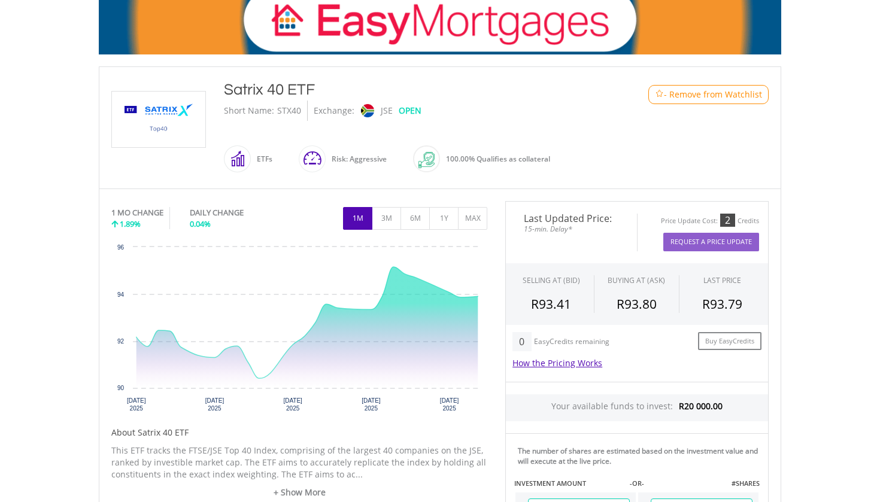
scroll to position [216, 0]
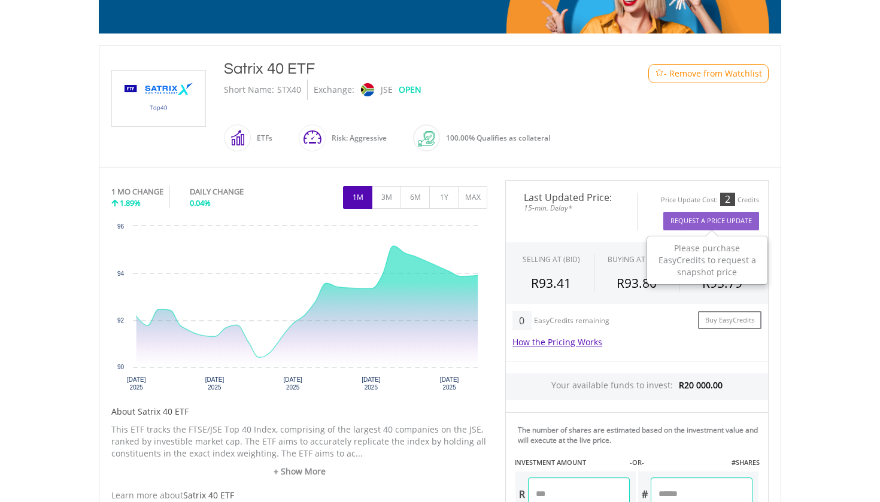
click at [714, 223] on button "Request A Price Update" at bounding box center [711, 221] width 96 height 19
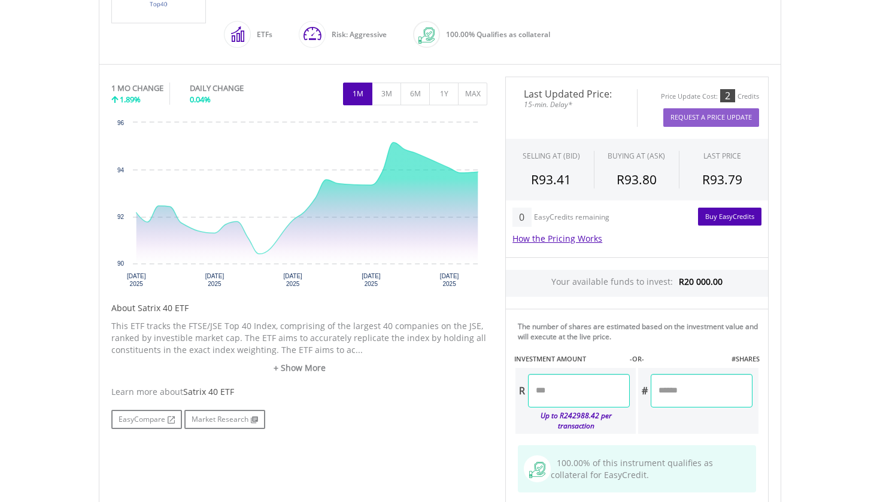
scroll to position [320, 0]
click at [559, 391] on input "number" at bounding box center [579, 390] width 102 height 34
type input "*"
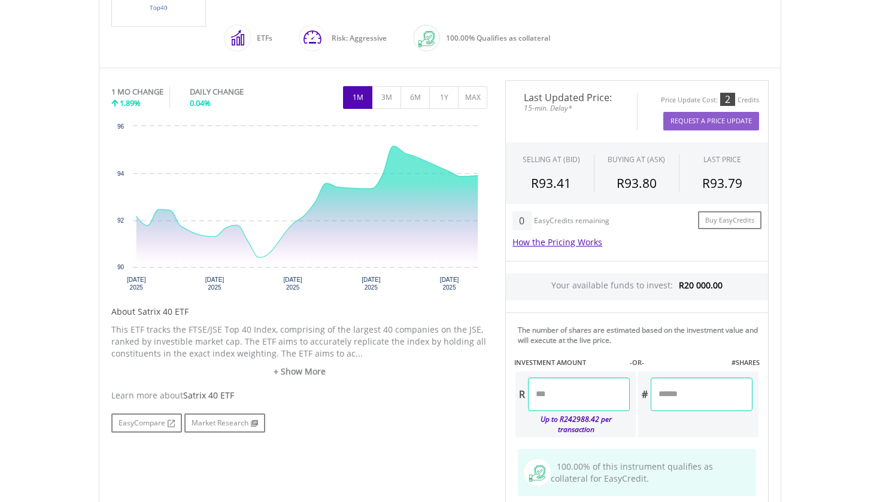
scroll to position [354, 0]
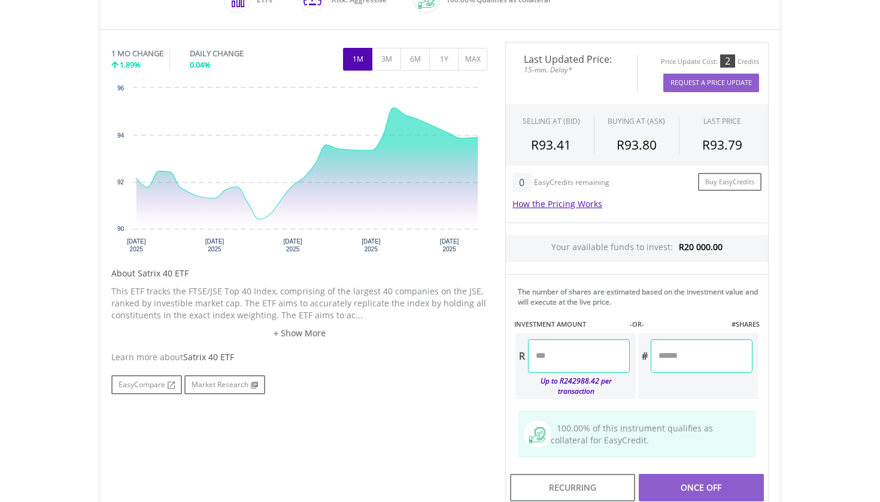
click at [563, 364] on input "number" at bounding box center [579, 356] width 102 height 34
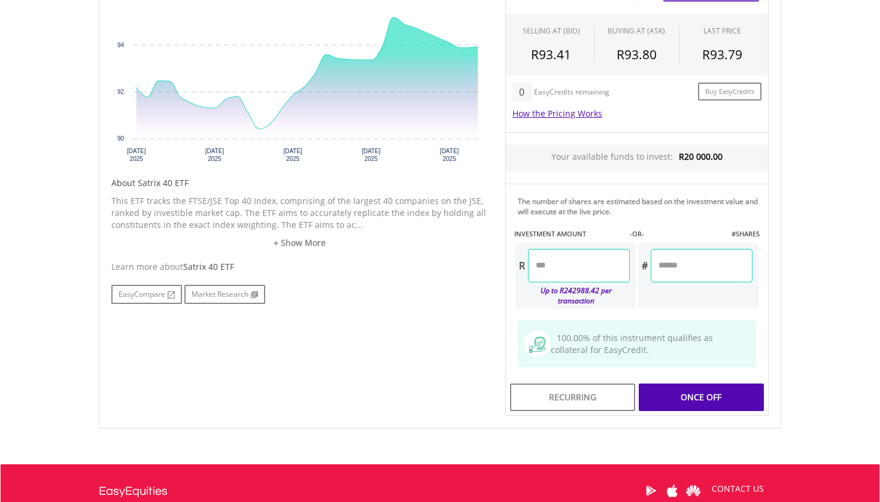
scroll to position [445, 0]
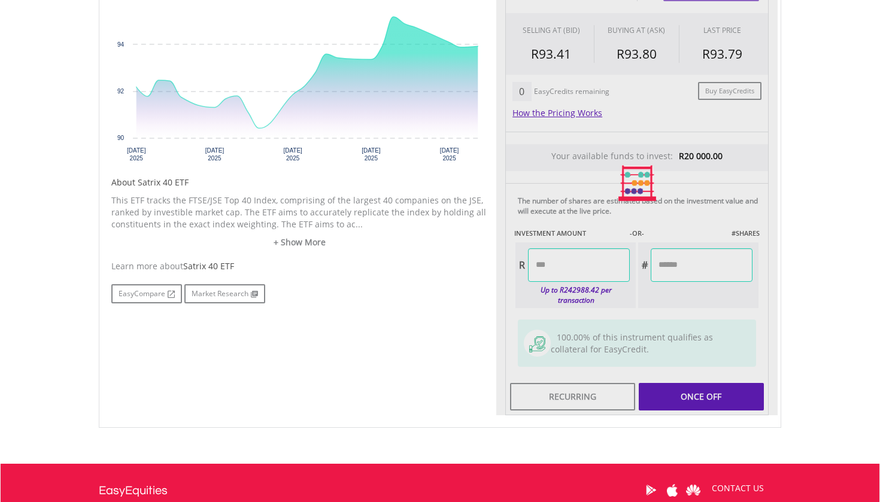
click at [731, 394] on div "Last Updated Price: 15-min. Delay* Price Update Cost: 2 Credits Request A Price…" at bounding box center [636, 183] width 281 height 465
type input "********"
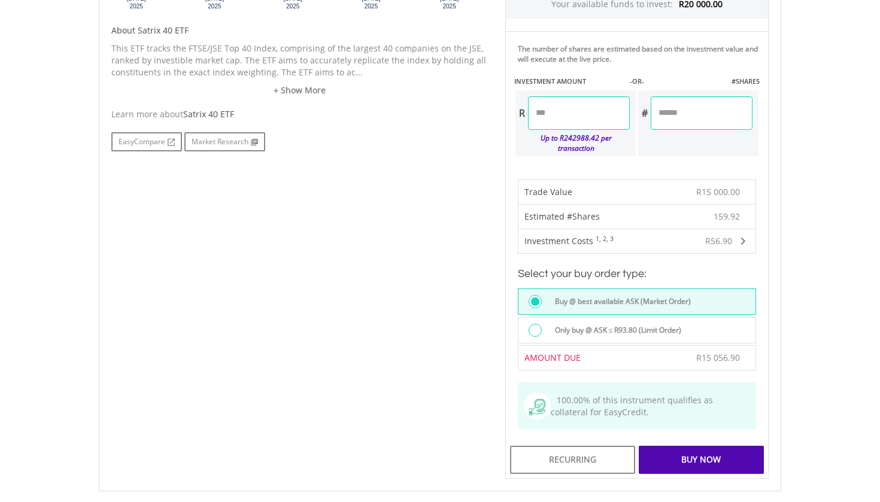
scroll to position [600, 0]
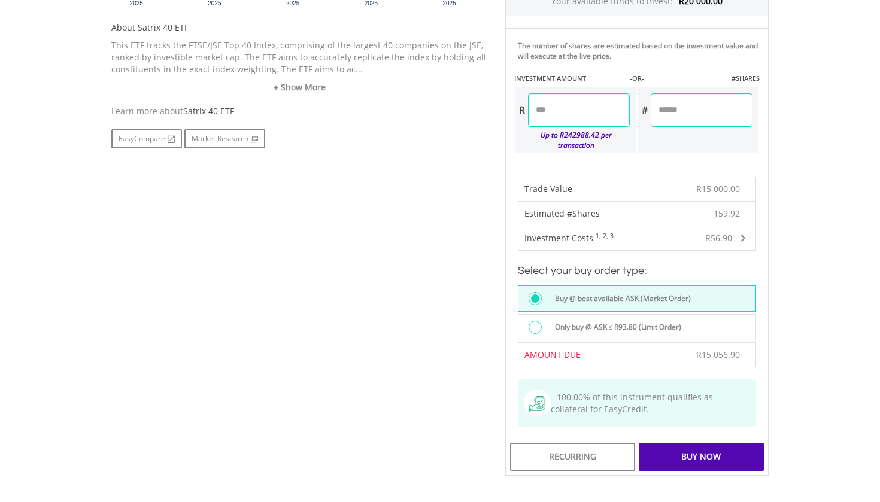
click at [701, 448] on div "Buy Now" at bounding box center [701, 457] width 125 height 28
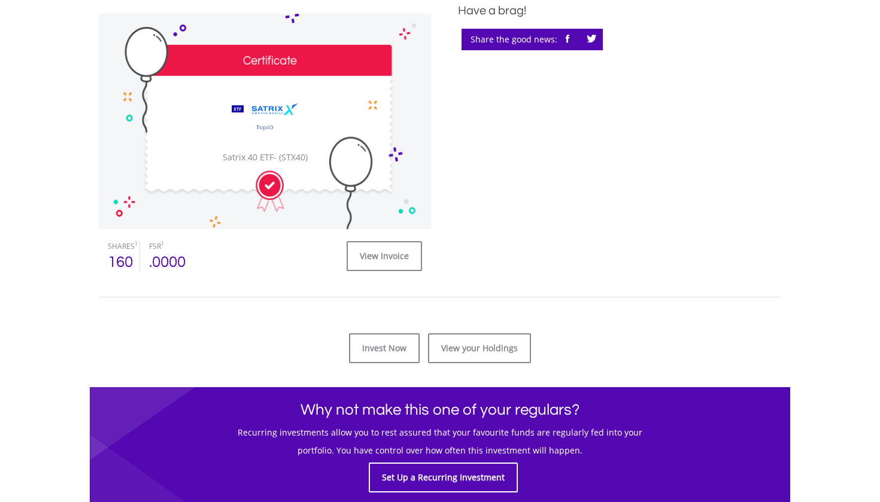
scroll to position [353, 0]
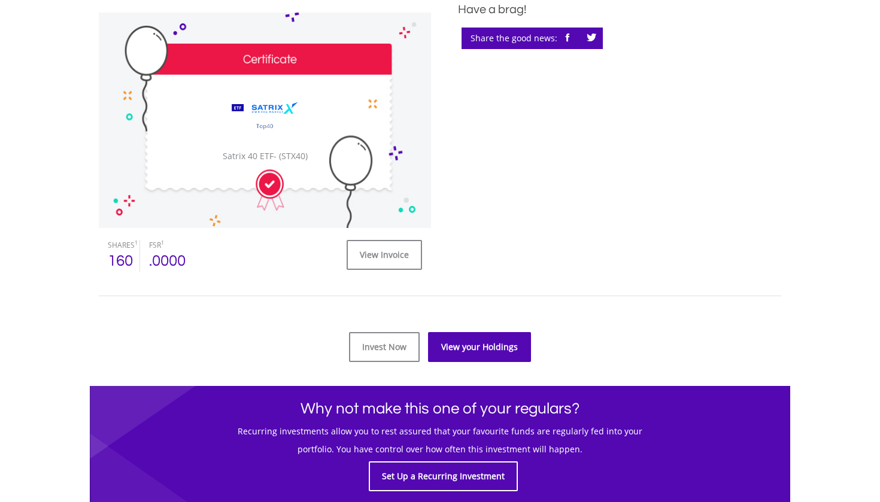
click at [447, 342] on link "View your Holdings" at bounding box center [479, 347] width 103 height 30
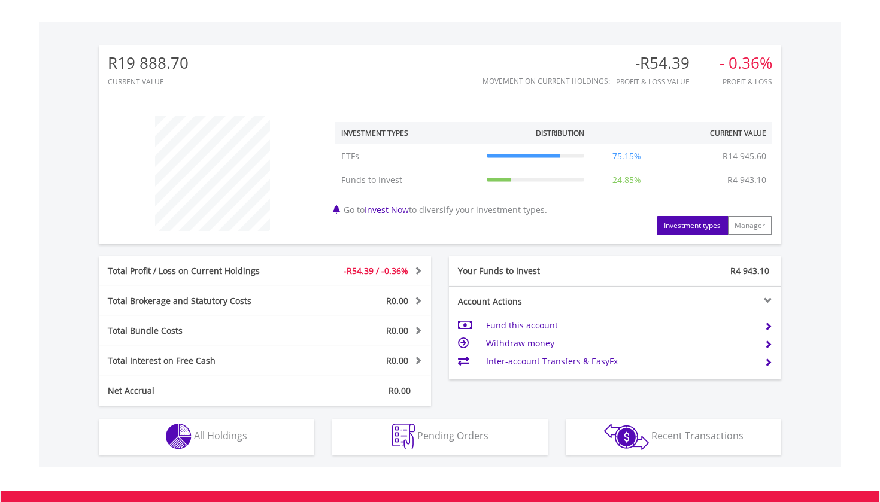
scroll to position [380, 0]
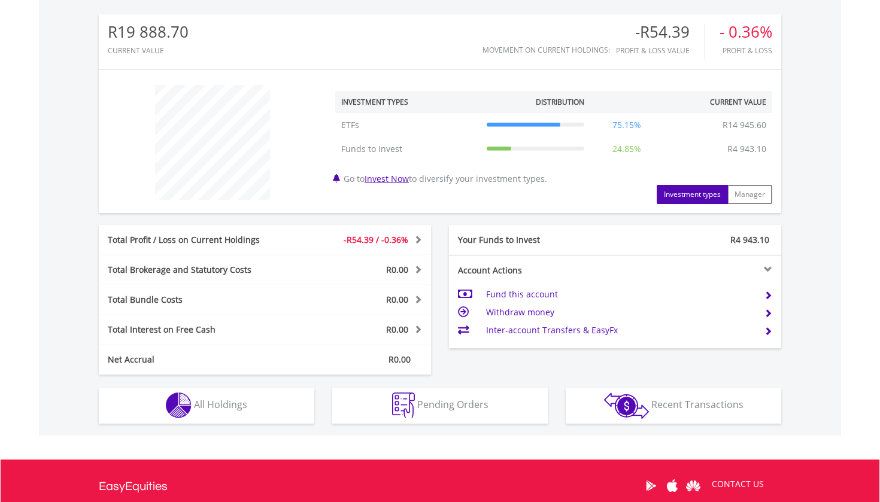
click at [296, 397] on button "Holdings All Holdings" at bounding box center [206, 406] width 215 height 36
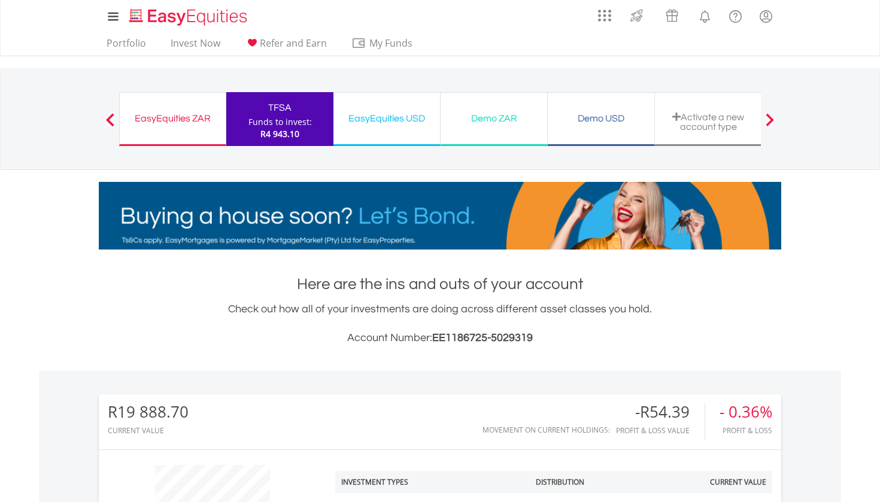
scroll to position [0, 0]
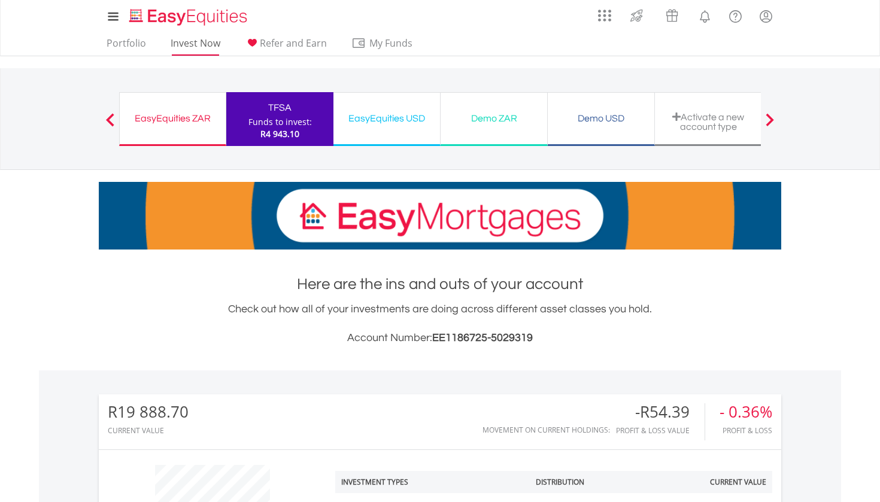
click at [215, 46] on link "Invest Now" at bounding box center [195, 46] width 59 height 19
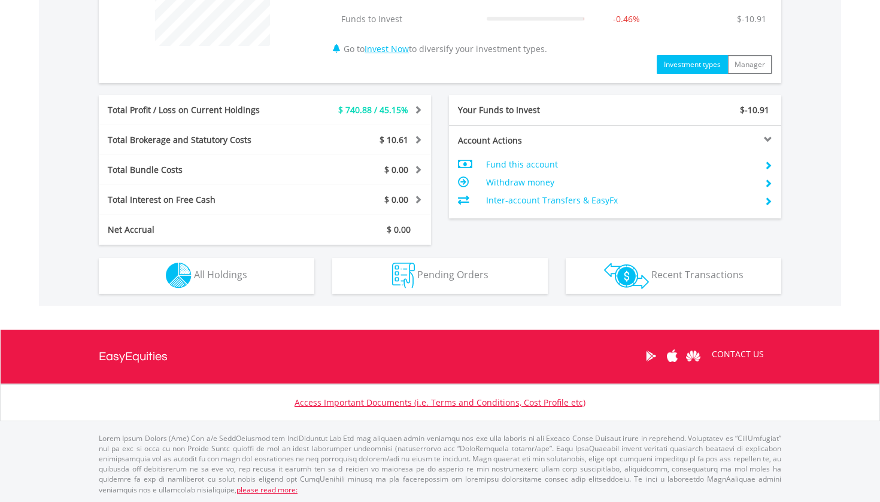
scroll to position [533, 0]
click at [265, 281] on button "Holdings All Holdings" at bounding box center [206, 277] width 215 height 36
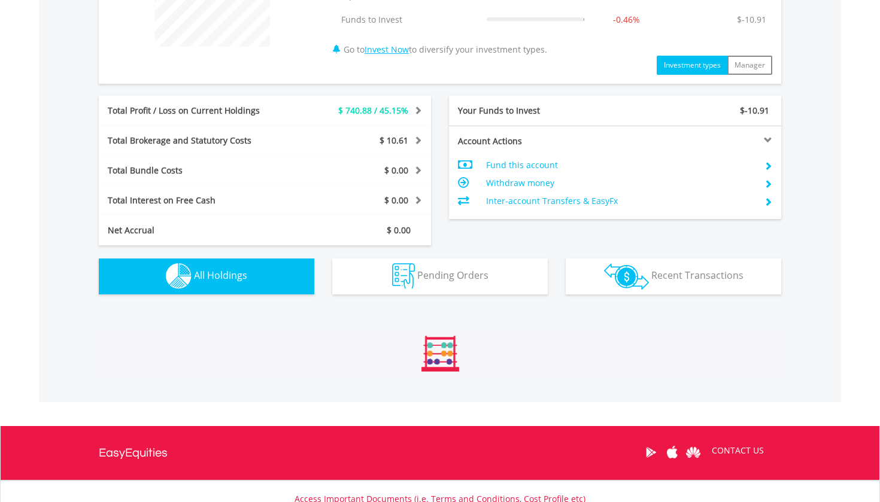
scroll to position [786, 0]
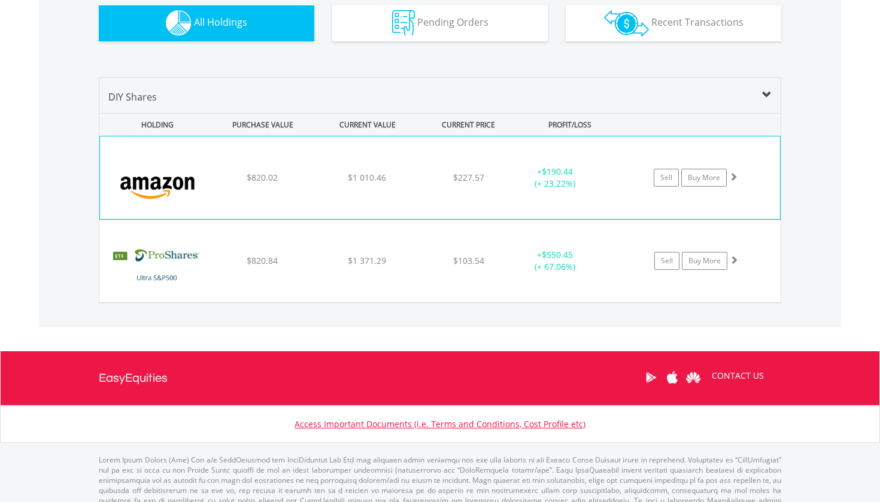
click at [515, 183] on div "+ $190.44 (+ 23.22%)" at bounding box center [555, 178] width 90 height 24
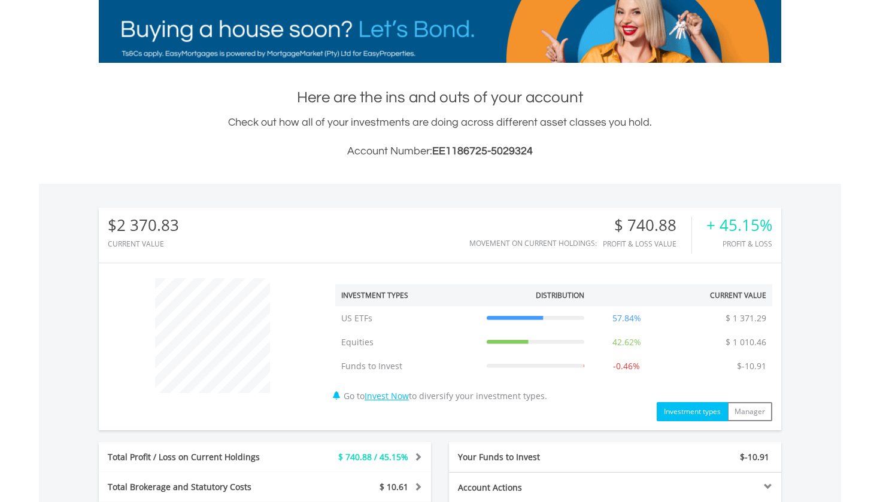
scroll to position [97, 0]
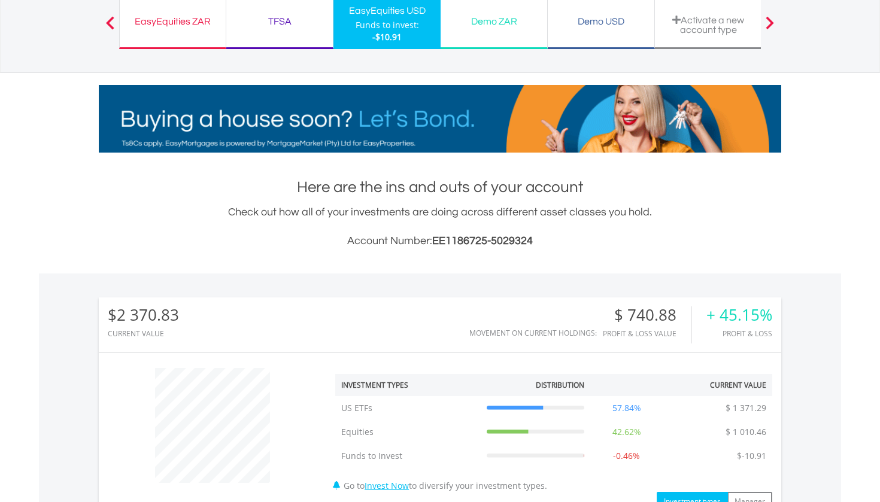
click at [261, 34] on div "TFSA Funds to invest: -$10.91" at bounding box center [279, 22] width 107 height 54
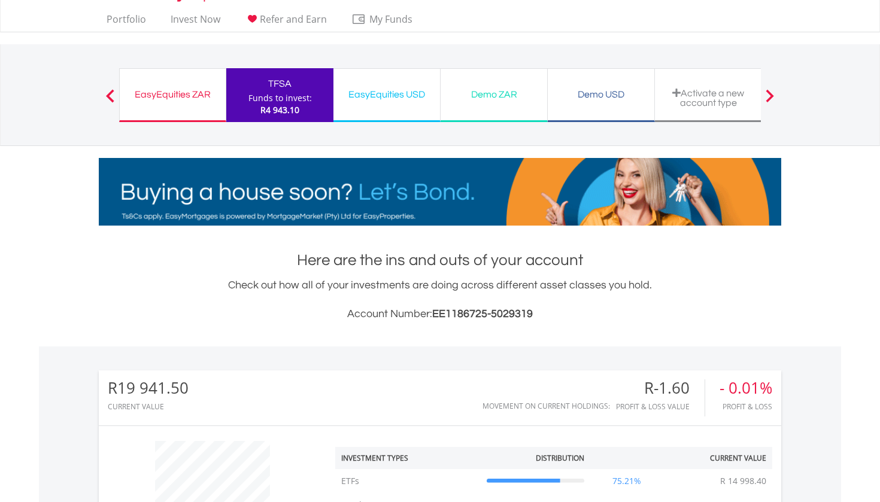
scroll to position [19, 0]
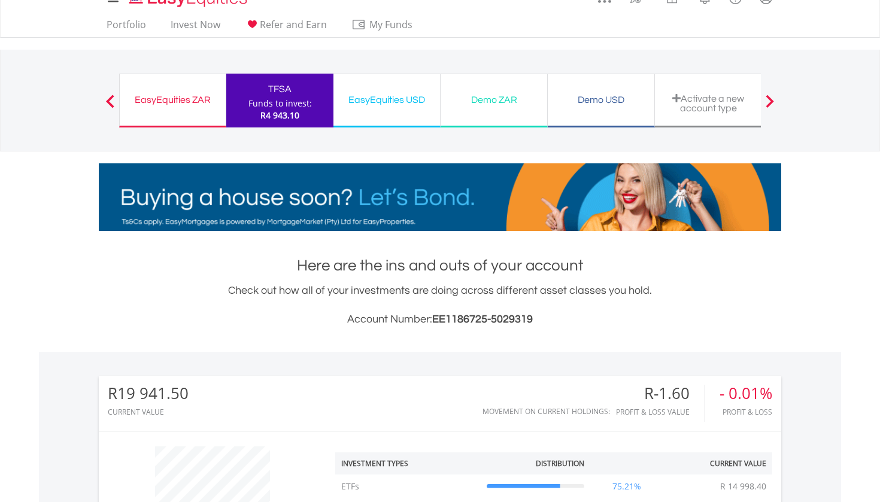
click at [308, 107] on div "Funds to invest:" at bounding box center [279, 104] width 63 height 12
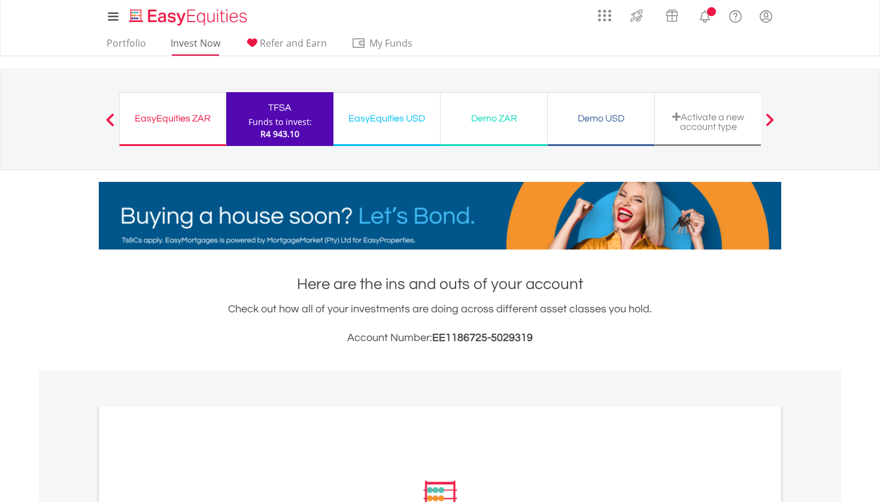
click at [217, 40] on link "Invest Now" at bounding box center [195, 46] width 59 height 19
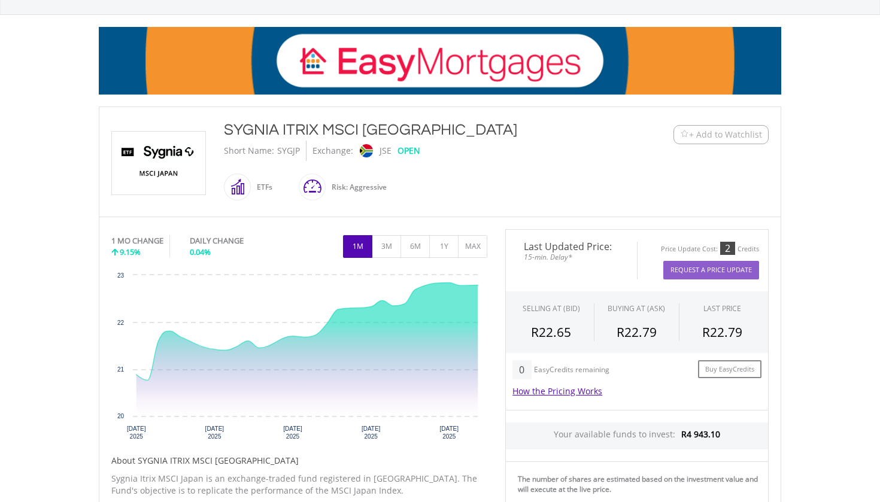
scroll to position [212, 0]
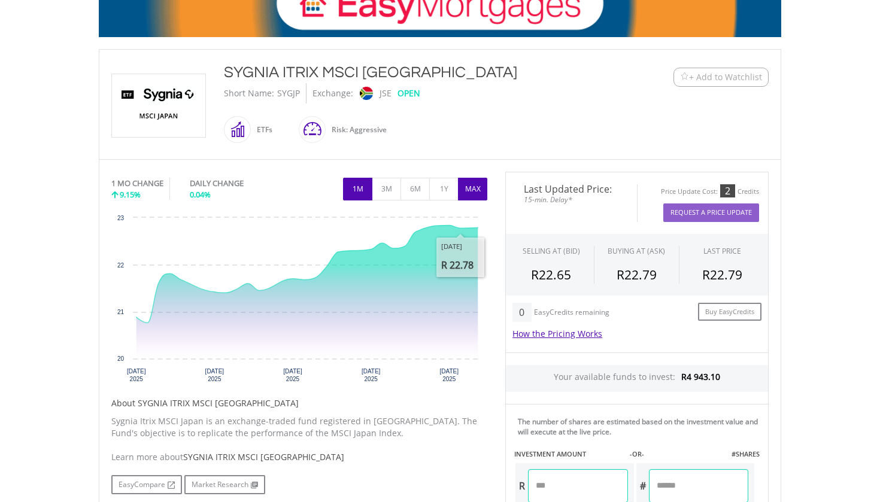
click at [469, 190] on button "MAX" at bounding box center [472, 189] width 29 height 23
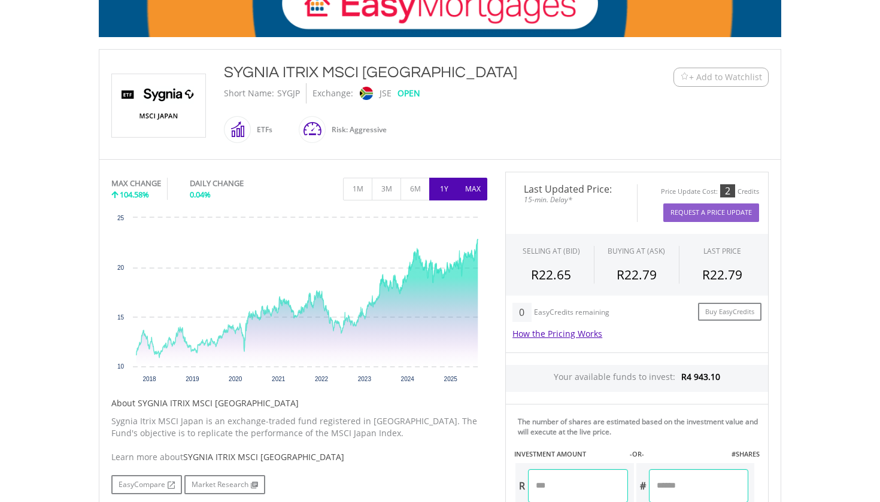
click at [451, 187] on button "1Y" at bounding box center [443, 189] width 29 height 23
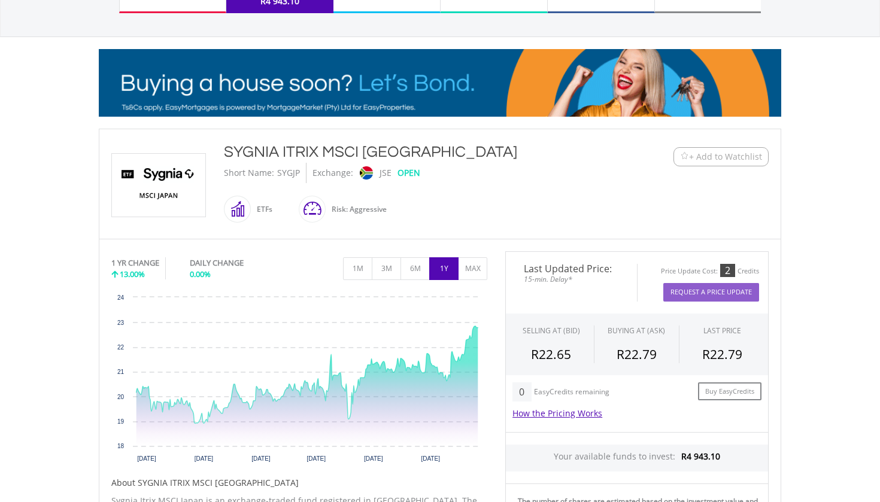
scroll to position [135, 0]
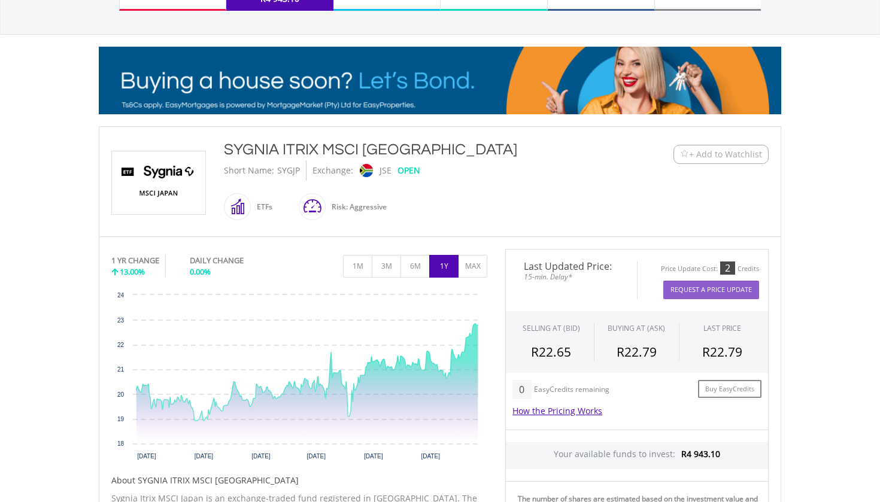
drag, startPoint x: 409, startPoint y: 151, endPoint x: 228, endPoint y: 145, distance: 181.4
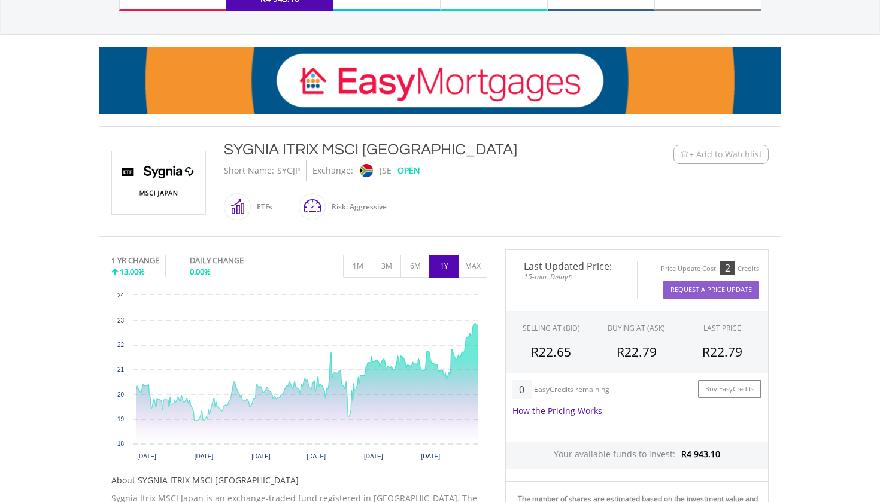
click at [228, 145] on div "SYGNIA ITRIX MSCI [GEOGRAPHIC_DATA]" at bounding box center [412, 150] width 376 height 22
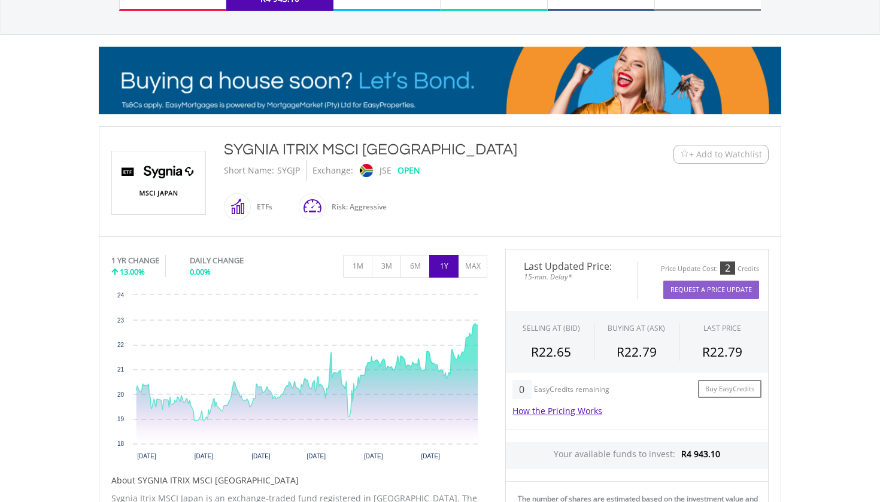
copy div "SYGNIA ITRIX MSCI [GEOGRAPHIC_DATA]"
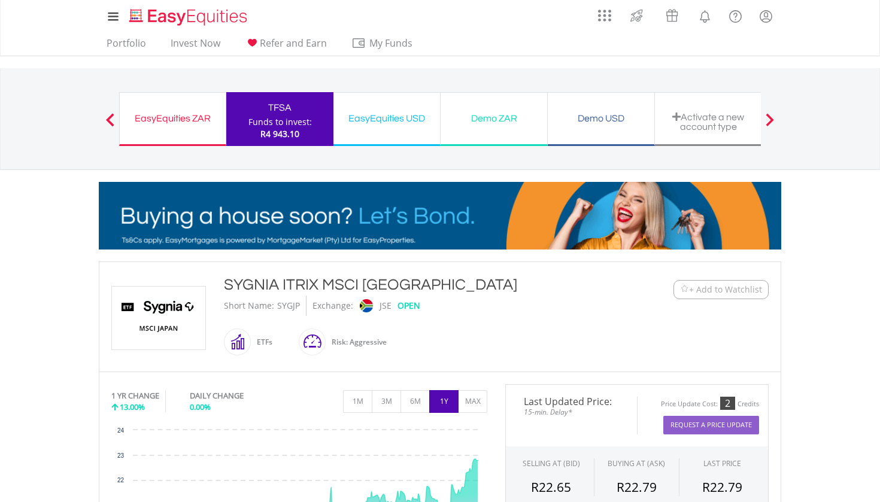
scroll to position [0, 0]
click at [683, 284] on span "+ Add to Watchlist" at bounding box center [721, 290] width 82 height 12
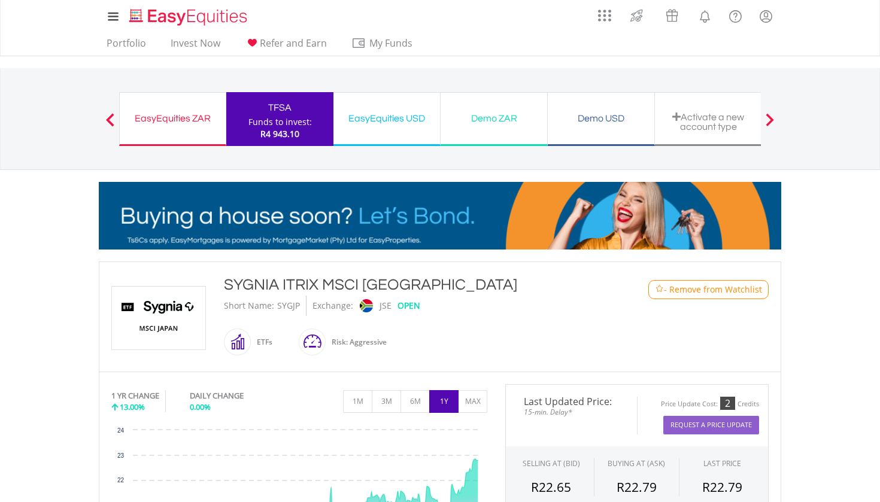
click at [268, 111] on div "TFSA" at bounding box center [279, 107] width 93 height 17
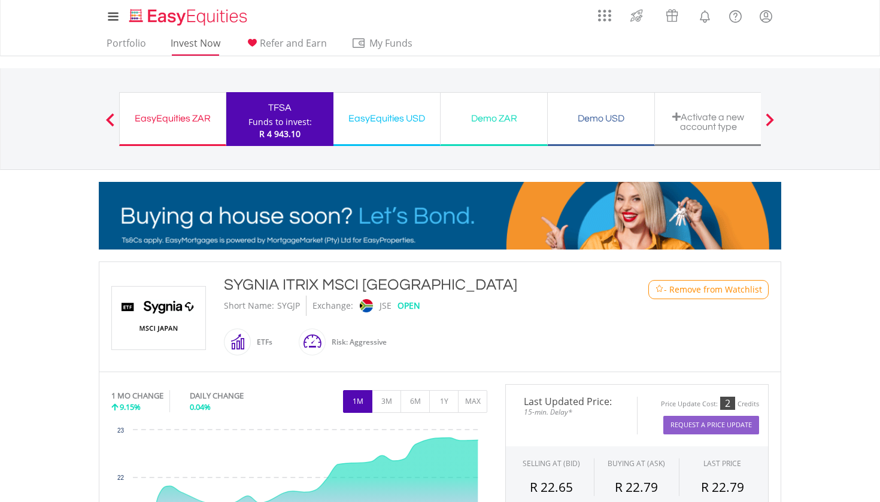
click at [208, 43] on link "Invest Now" at bounding box center [195, 46] width 59 height 19
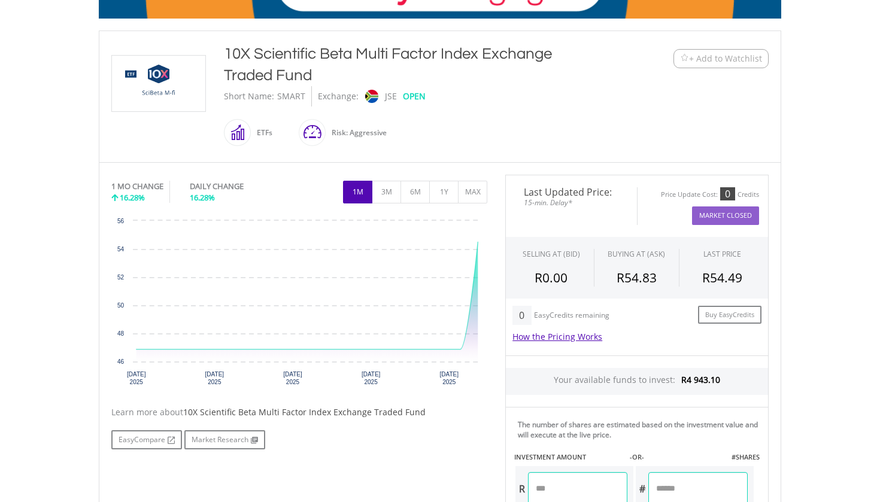
scroll to position [235, 0]
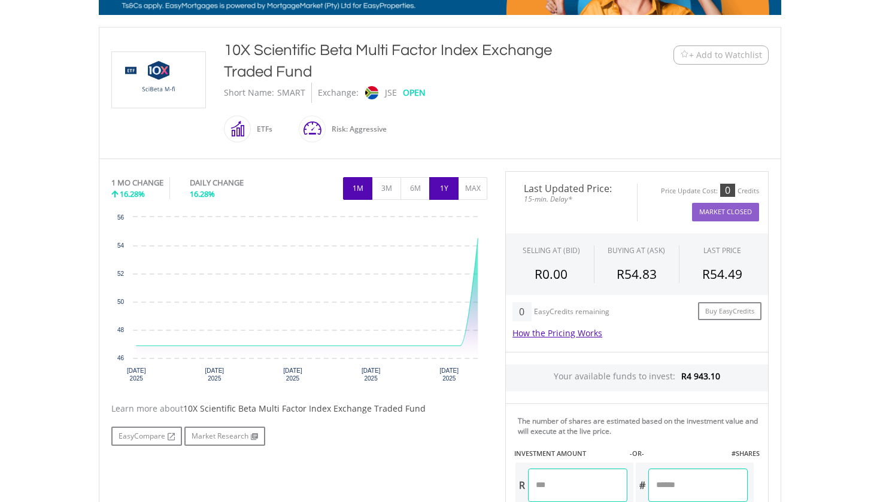
click at [438, 192] on button "1Y" at bounding box center [443, 188] width 29 height 23
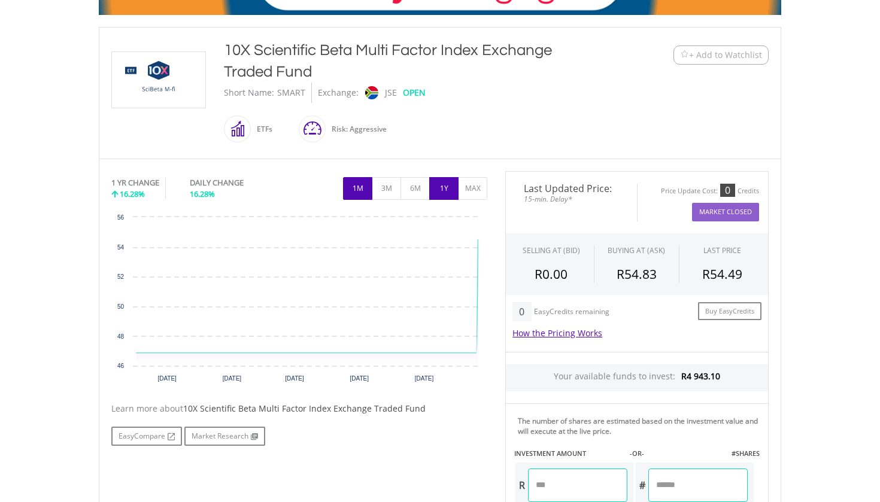
click at [356, 189] on button "1M" at bounding box center [357, 188] width 29 height 23
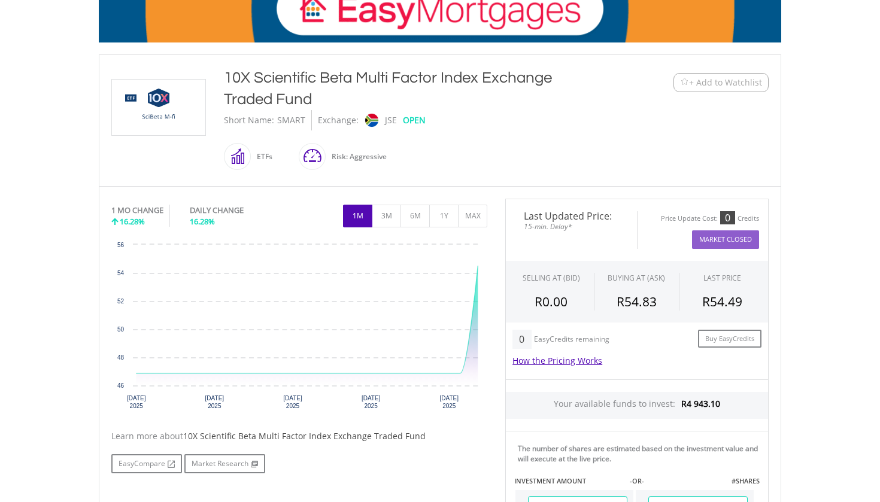
scroll to position [185, 0]
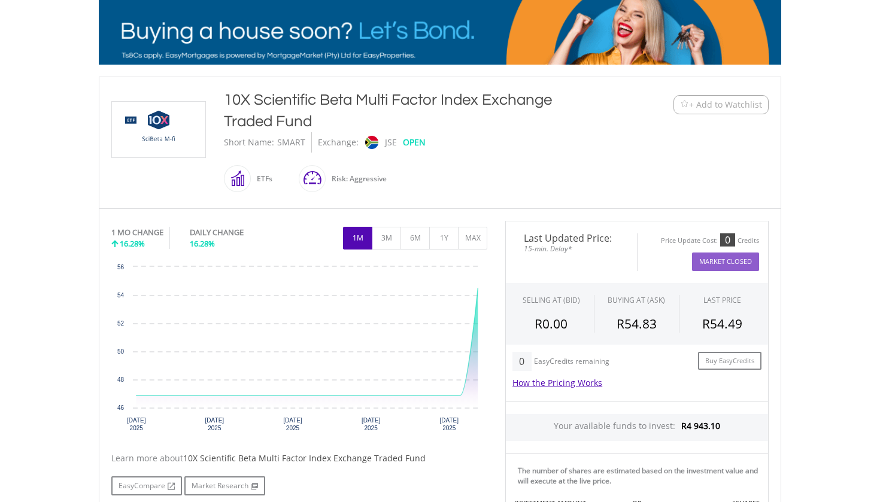
drag, startPoint x: 228, startPoint y: 99, endPoint x: 311, endPoint y: 119, distance: 85.4
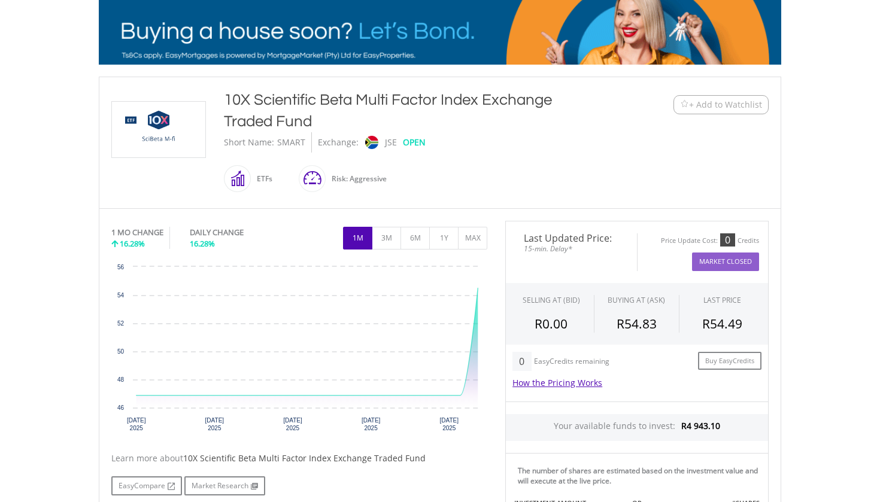
click at [311, 119] on div "10X Scientific Beta Multi Factor Index Exchange Traded Fund" at bounding box center [412, 110] width 376 height 43
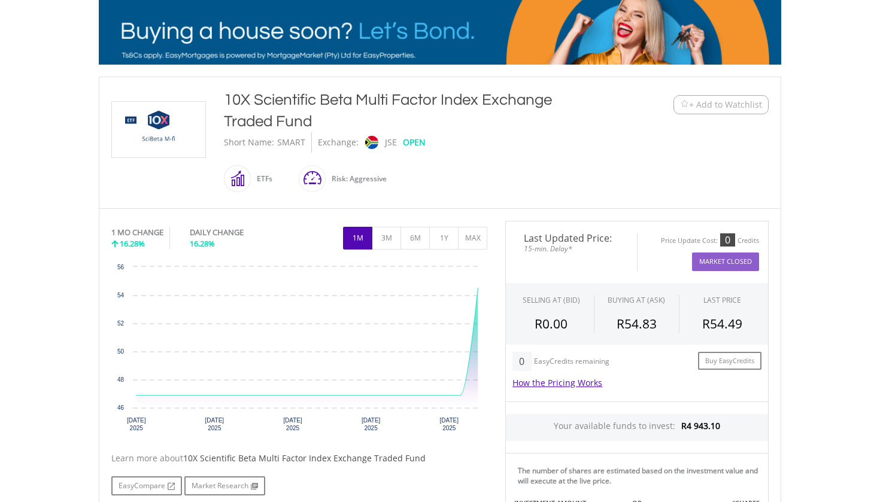
copy div "10X Scientific Beta Multi Factor Index Exchange Traded Fund"
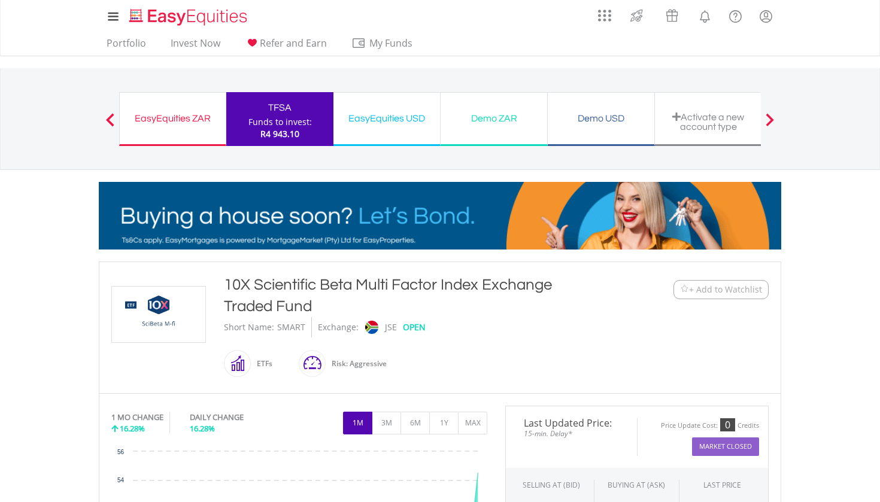
scroll to position [0, 0]
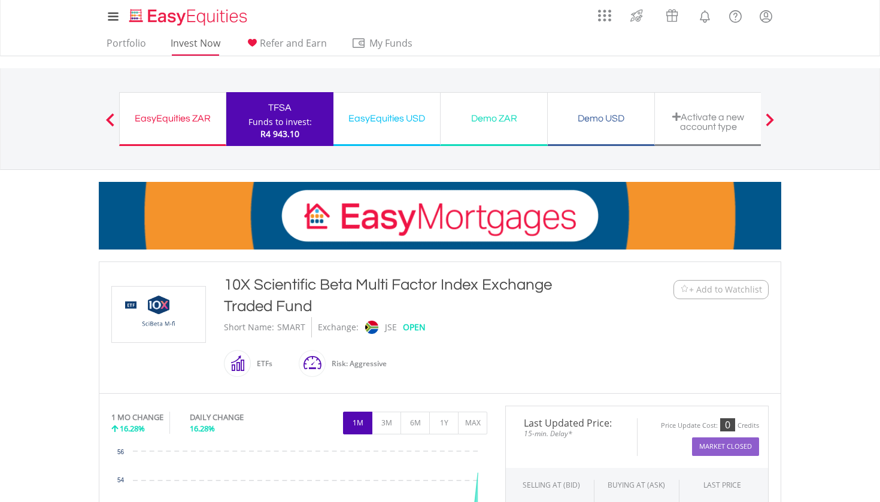
click at [214, 44] on link "Invest Now" at bounding box center [195, 46] width 59 height 19
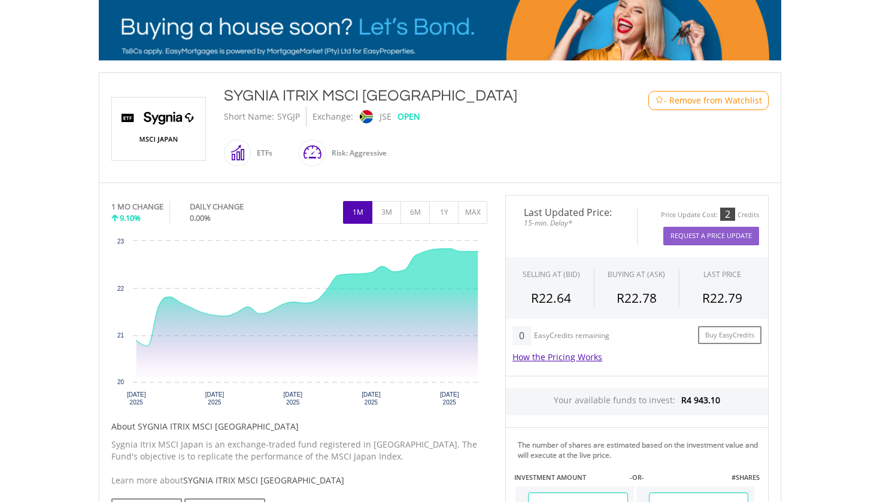
scroll to position [210, 0]
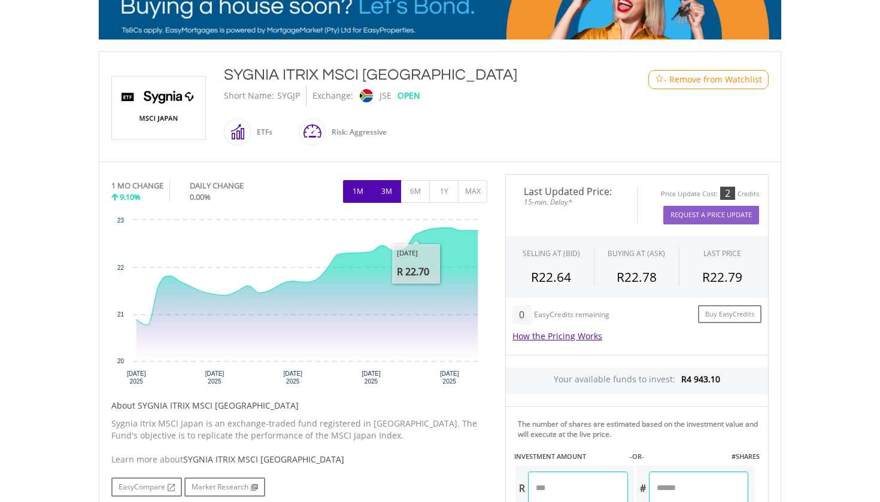
click at [398, 198] on button "3M" at bounding box center [386, 191] width 29 height 23
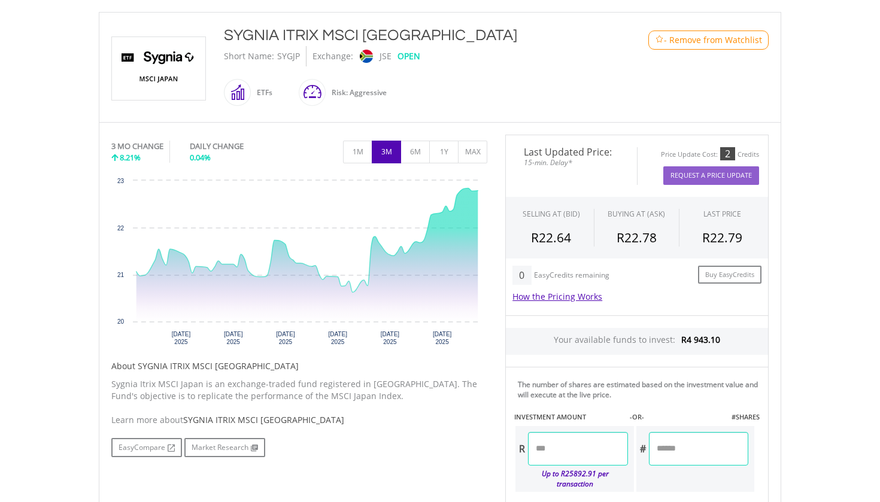
scroll to position [251, 0]
click at [370, 157] on button "1M" at bounding box center [357, 150] width 29 height 23
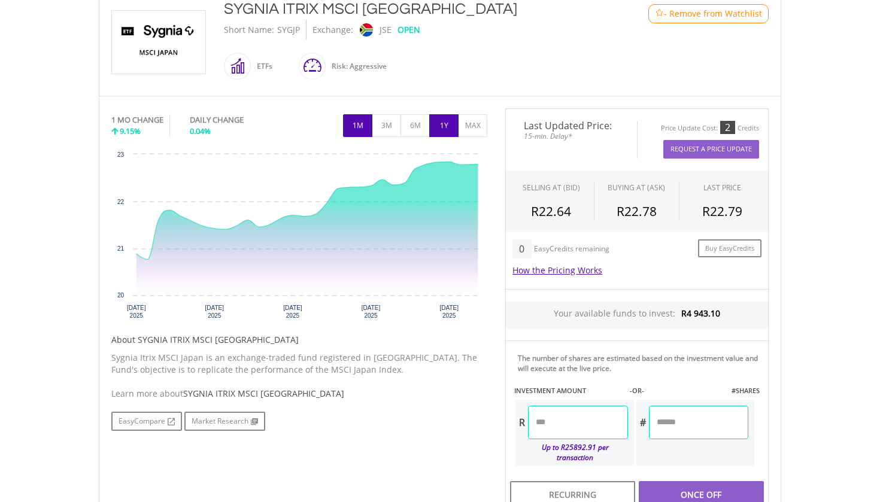
scroll to position [288, 0]
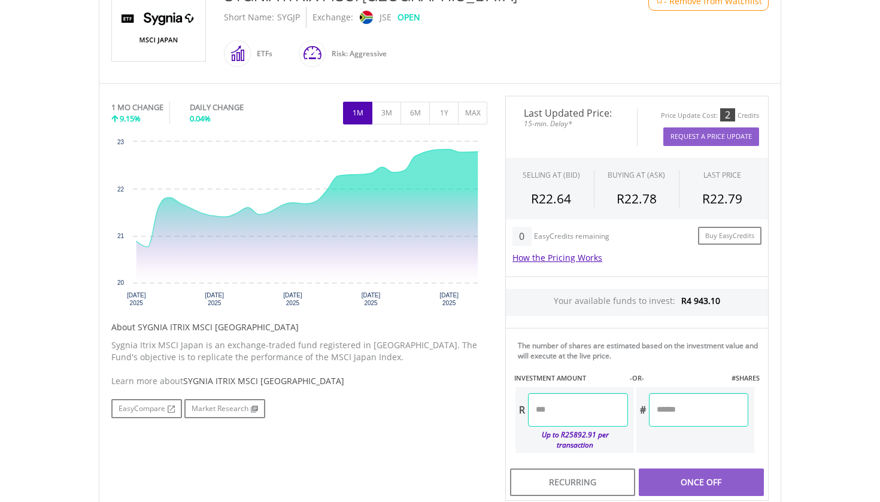
click at [544, 397] on input "number" at bounding box center [577, 410] width 99 height 34
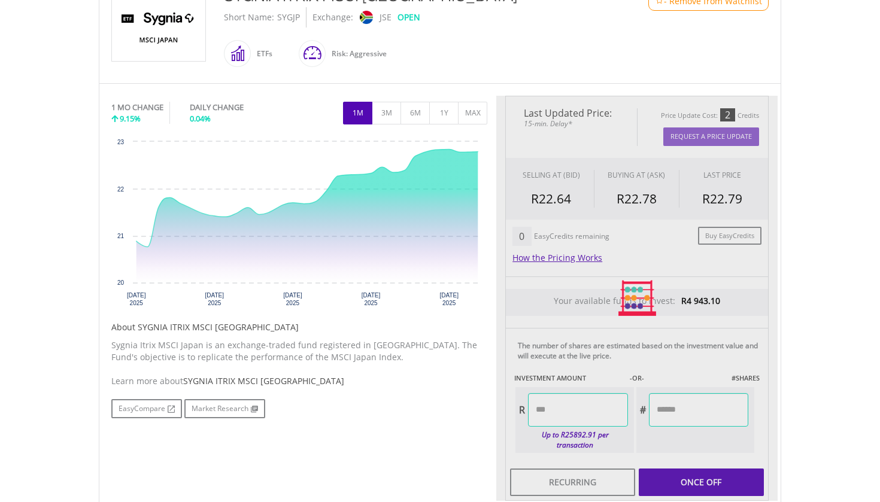
type input "*****"
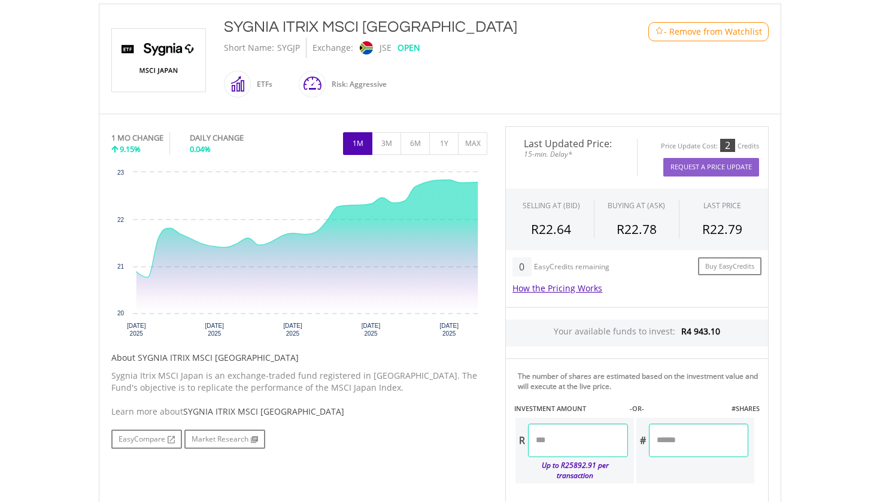
scroll to position [269, 0]
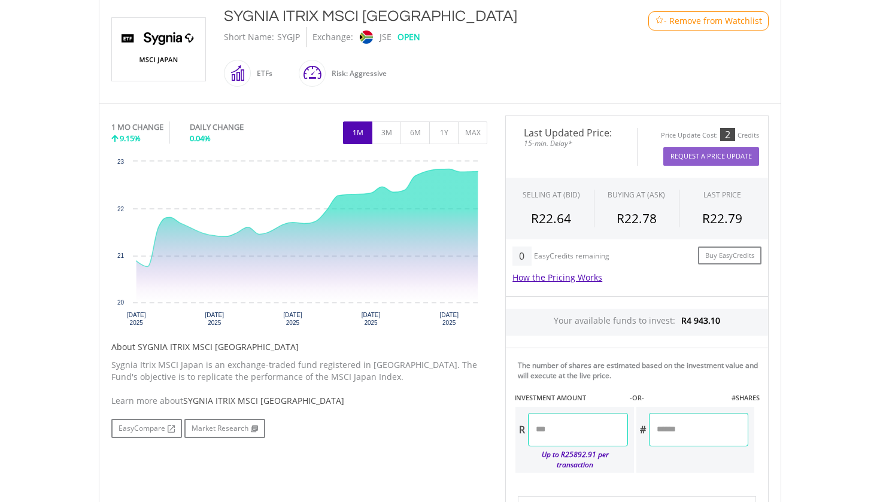
click at [545, 426] on input "*****" at bounding box center [577, 430] width 99 height 34
click at [563, 427] on input "*******" at bounding box center [577, 430] width 99 height 34
type input "*******"
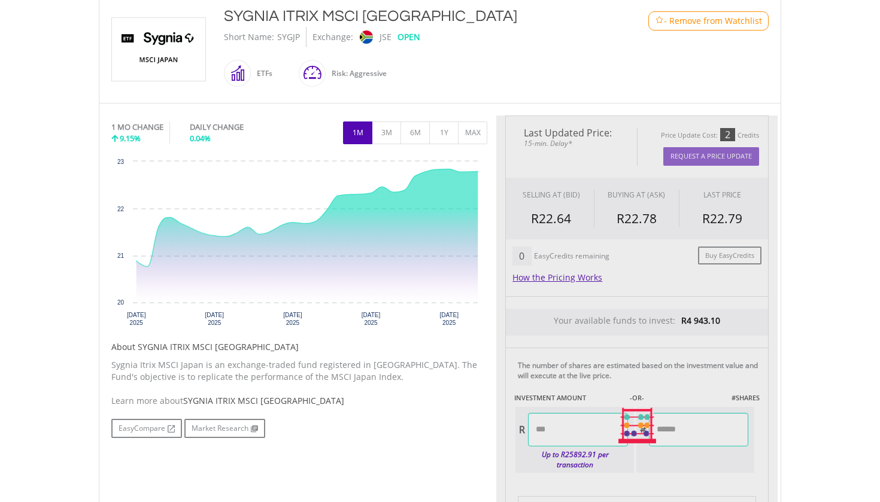
type input "********"
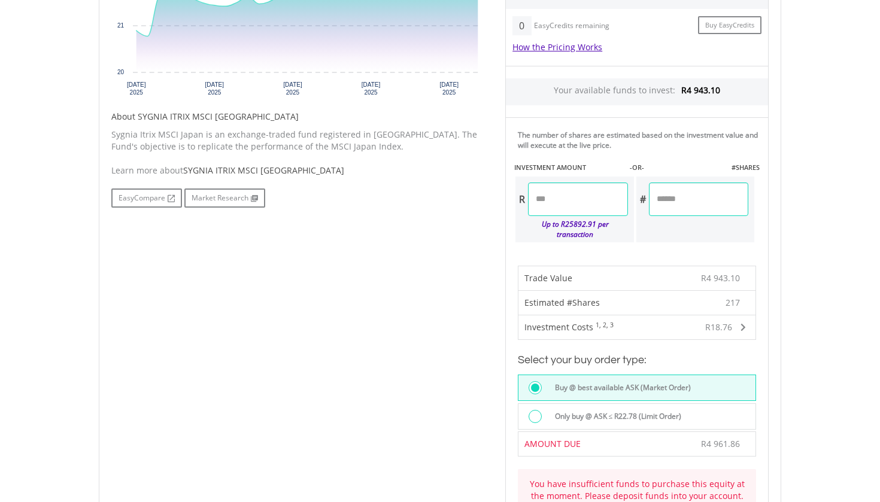
scroll to position [500, 0]
click at [565, 203] on input "*******" at bounding box center [577, 199] width 99 height 34
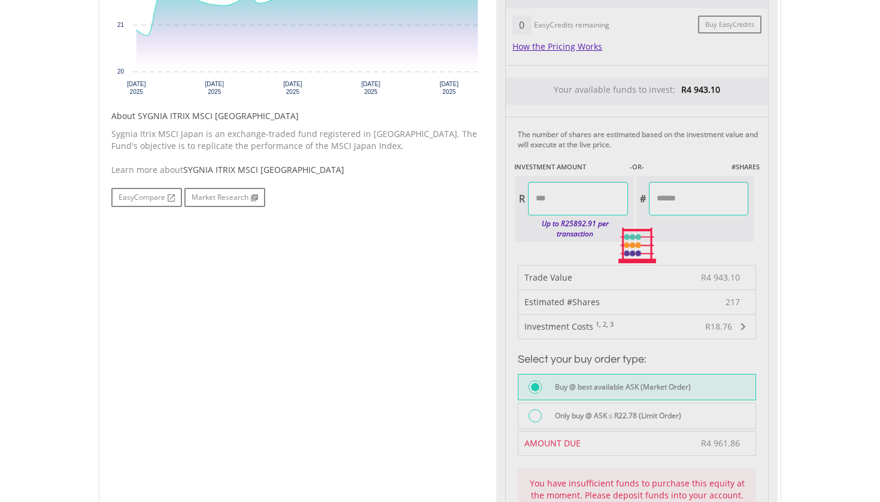
click at [511, 238] on div "Last Updated Price: 15-min. Delay* Price Update Cost: 2 Credits Request A Price…" at bounding box center [636, 245] width 281 height 723
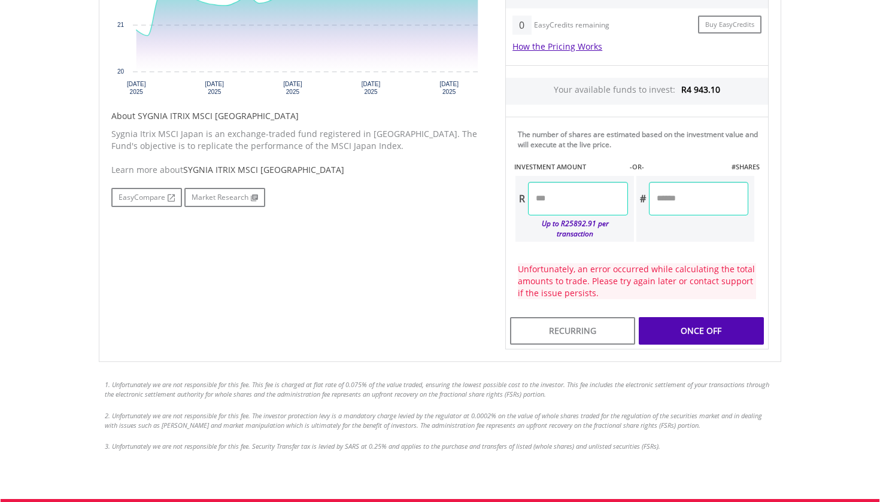
click at [572, 203] on input "*******" at bounding box center [577, 199] width 99 height 34
type input "****"
click at [605, 208] on input "number" at bounding box center [577, 199] width 99 height 34
click at [508, 281] on div "Last Updated Price: 15-min. Delay* Price Update Cost: 2 Credits Request A Price…" at bounding box center [636, 117] width 281 height 466
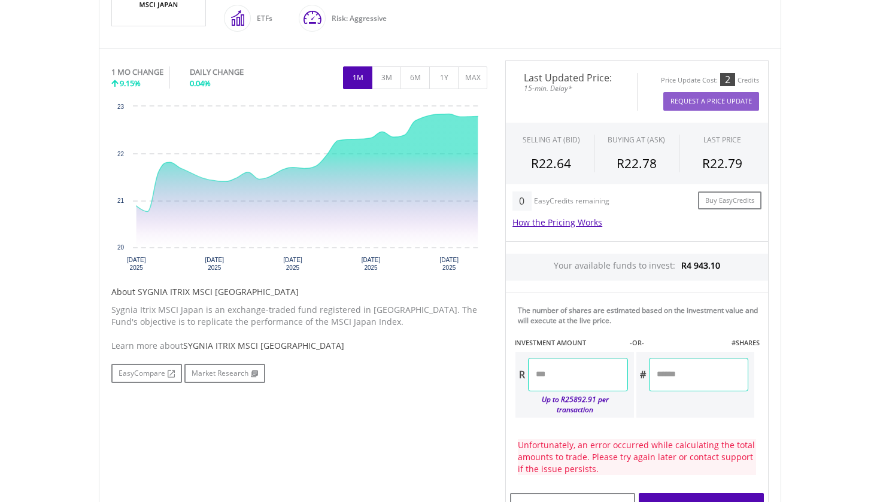
scroll to position [270, 0]
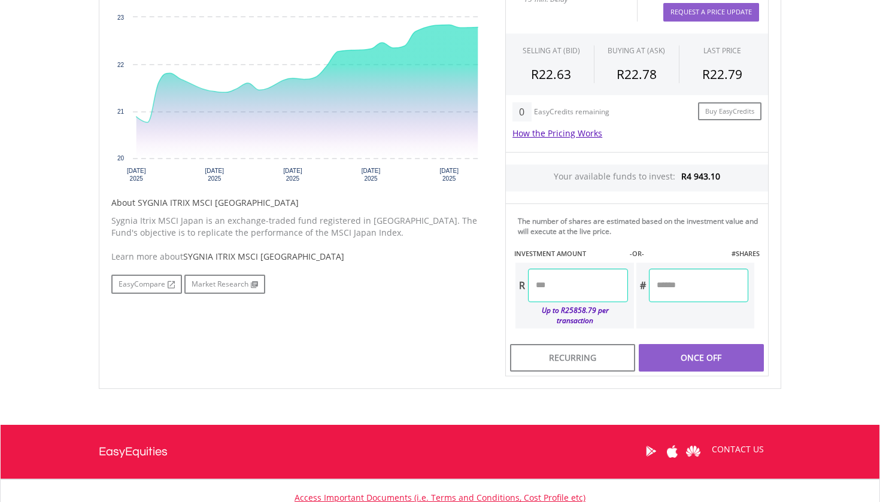
scroll to position [416, 0]
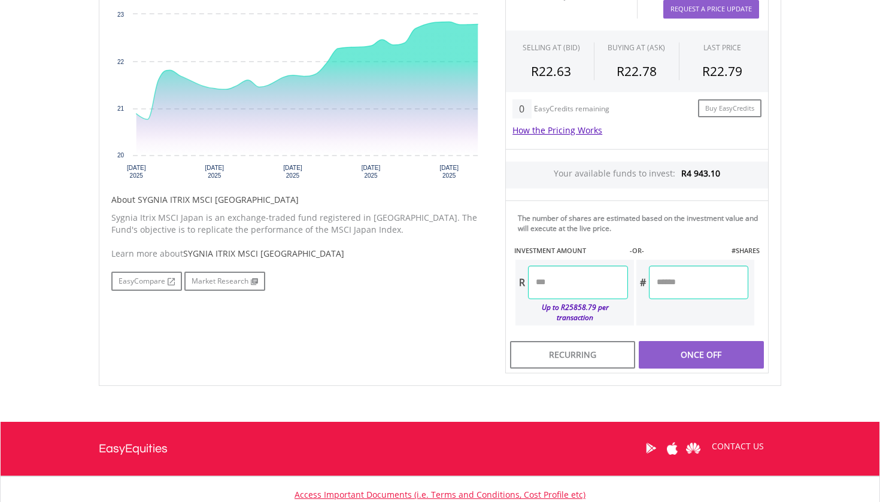
click at [561, 290] on input "number" at bounding box center [577, 283] width 99 height 34
type input "*******"
type input "********"
click at [657, 327] on div "Last Updated Price: 15-min. Delay* Price Update Cost: 2 Credits Request A Price…" at bounding box center [636, 171] width 281 height 406
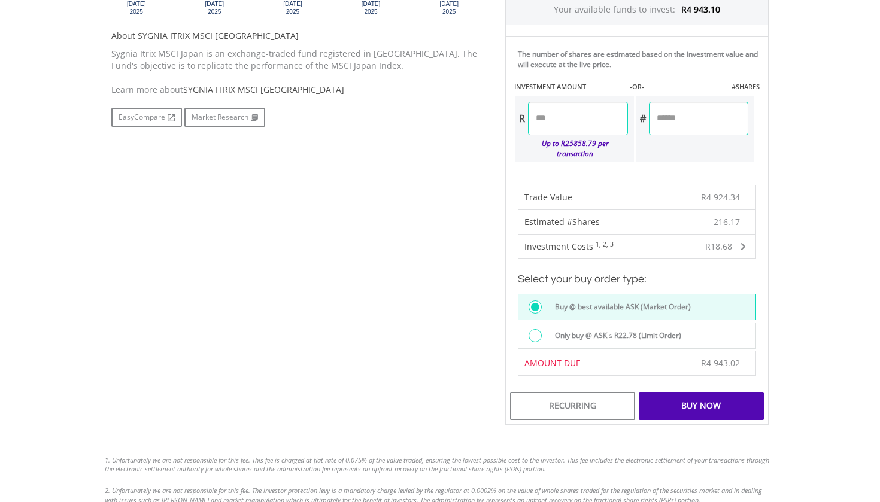
scroll to position [586, 0]
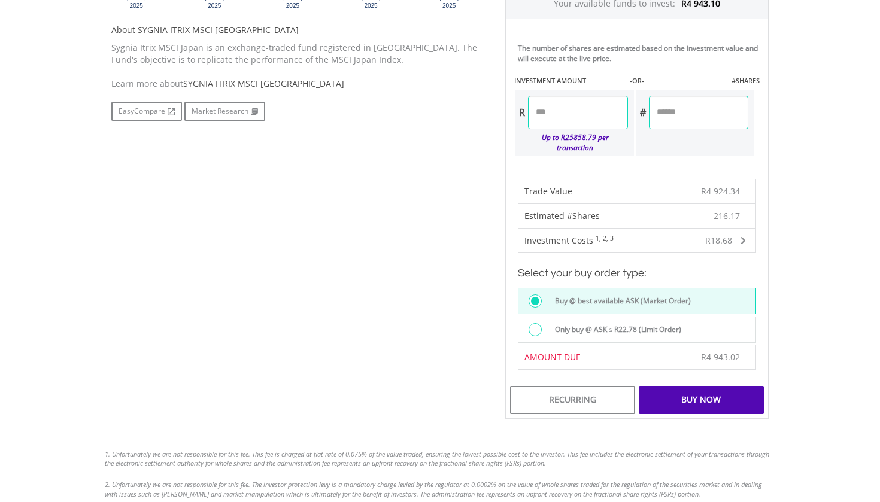
click at [587, 116] on input "*******" at bounding box center [577, 113] width 99 height 34
type input "*******"
click at [800, 282] on body "My Investments Invest Now New Listings Sell My Recurring Investments Pending Or…" at bounding box center [440, 82] width 880 height 1337
type input "********"
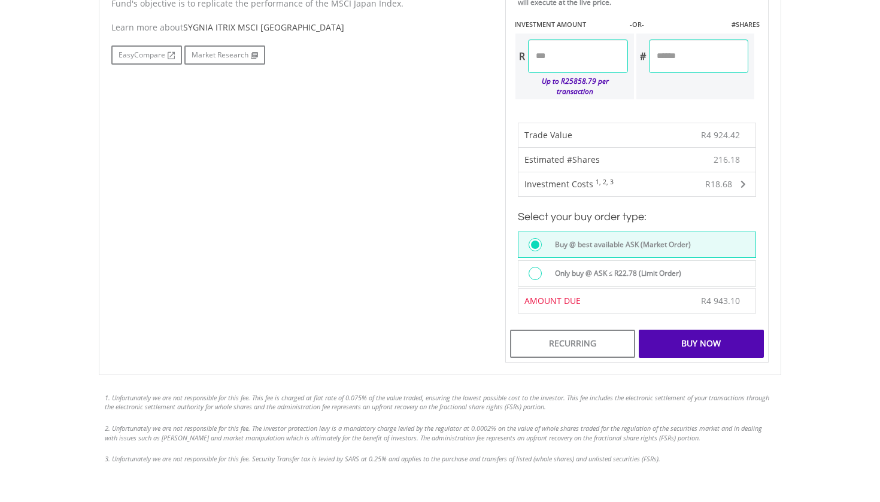
scroll to position [613, 0]
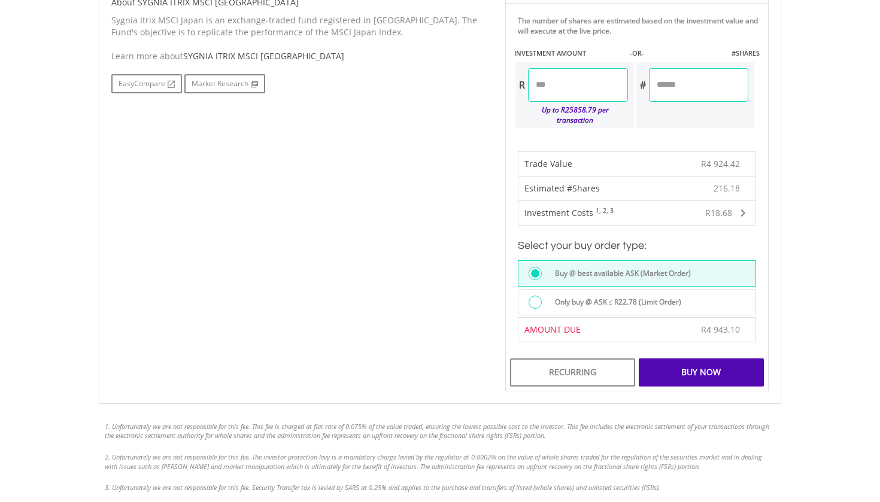
click at [722, 364] on div "Buy Now" at bounding box center [701, 373] width 125 height 28
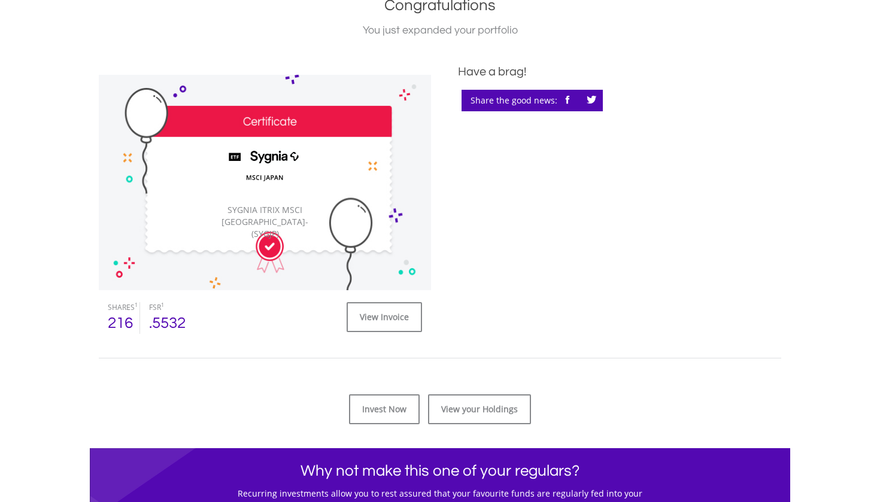
scroll to position [294, 0]
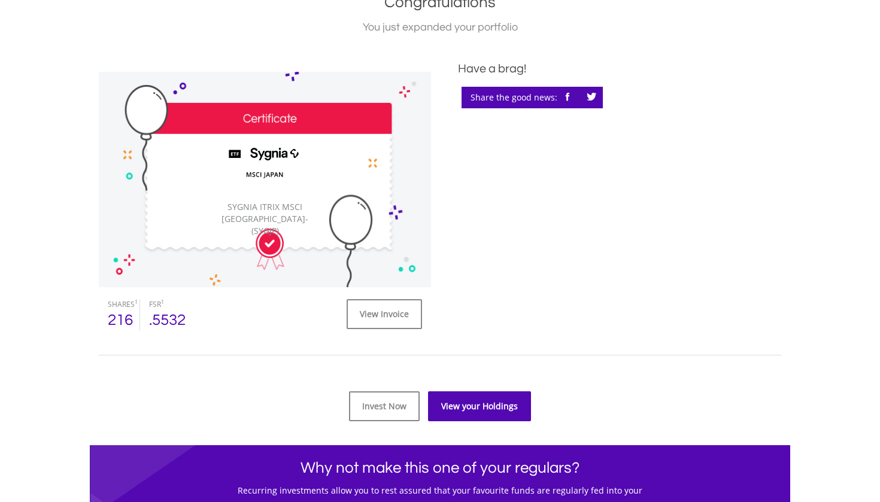
click at [487, 402] on link "View your Holdings" at bounding box center [479, 406] width 103 height 30
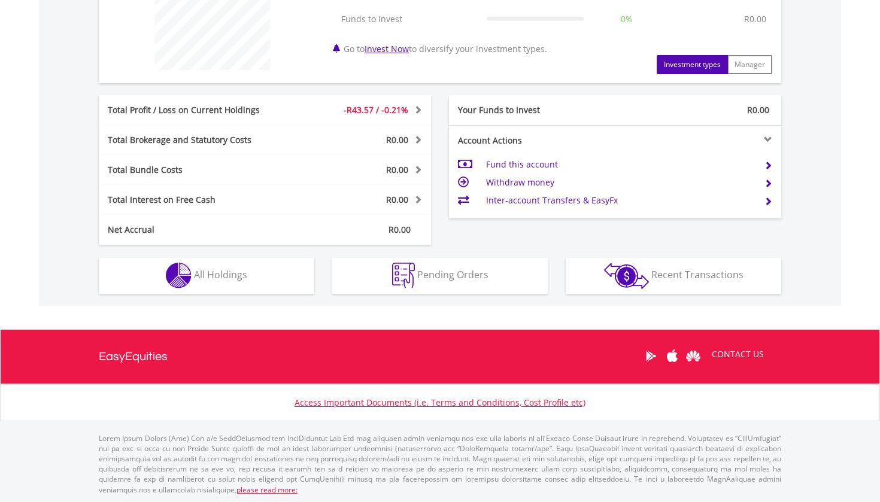
scroll to position [509, 0]
click at [280, 268] on button "Holdings All Holdings" at bounding box center [206, 277] width 215 height 36
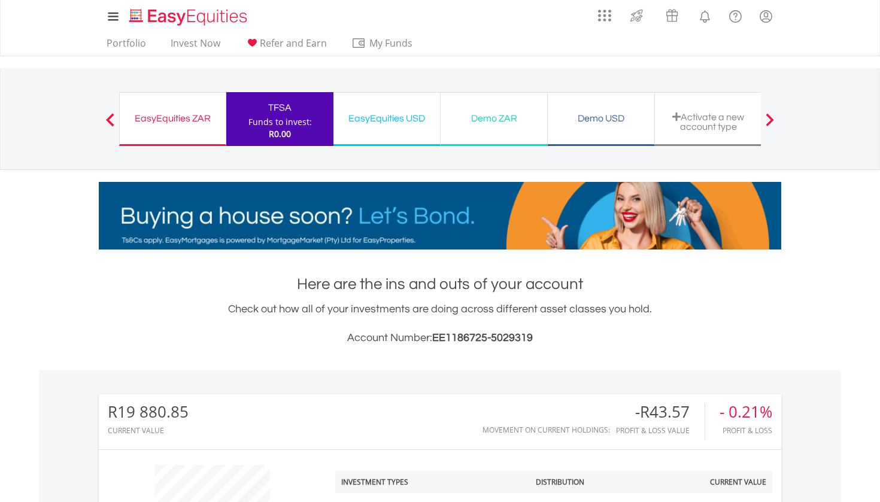
scroll to position [0, 0]
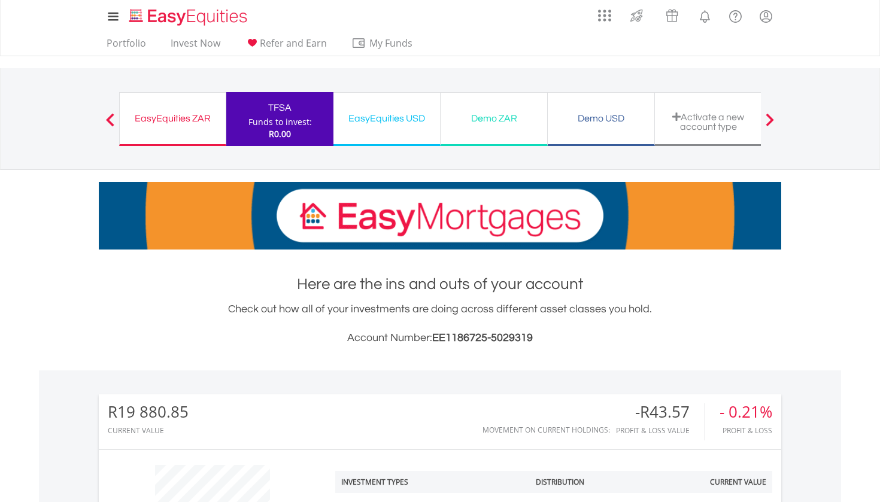
click at [410, 126] on div "EasyEquities USD" at bounding box center [387, 118] width 92 height 17
